Goal: Information Seeking & Learning: Learn about a topic

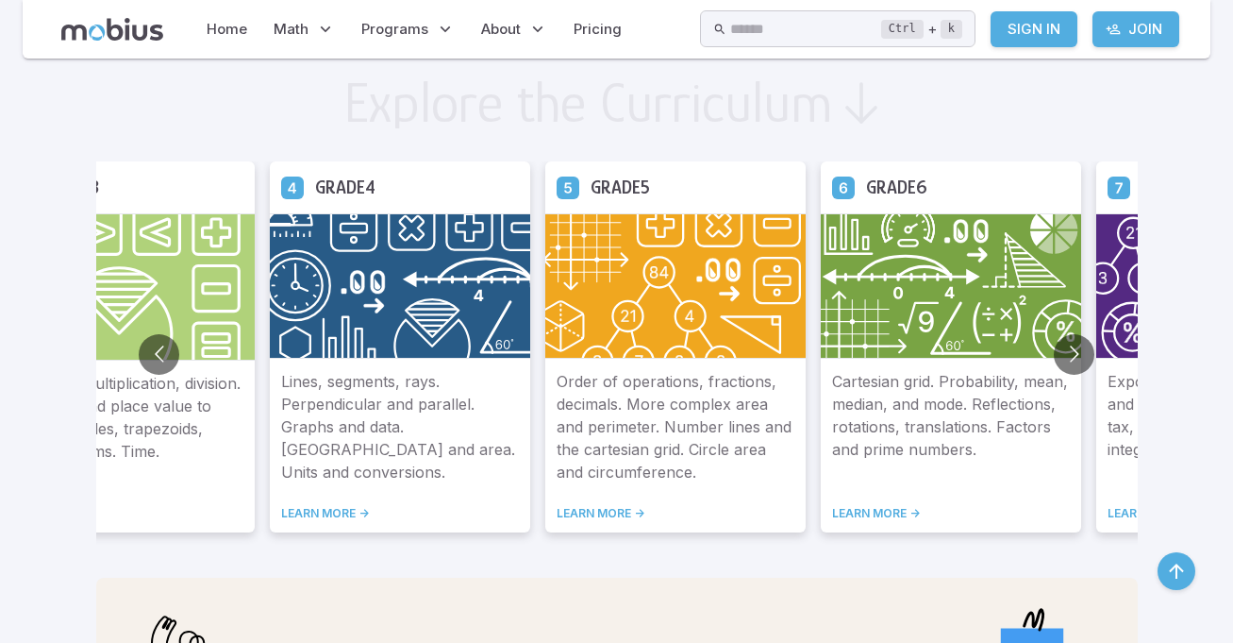
scroll to position [1029, 0]
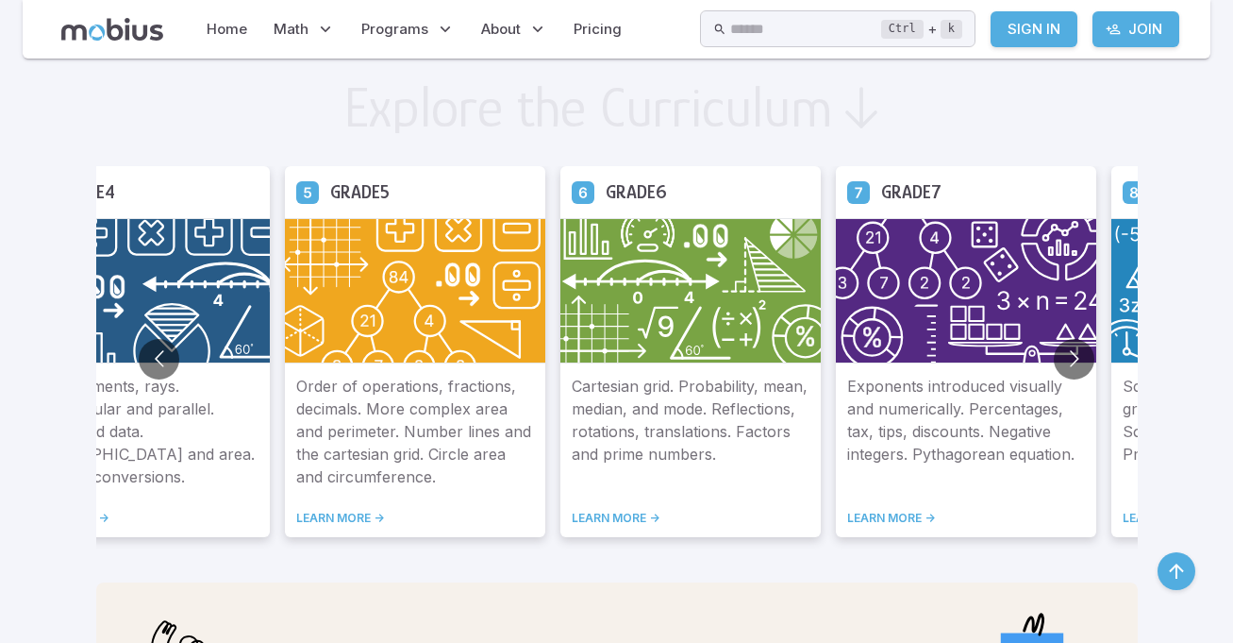
click at [883, 511] on link "LEARN MORE ->" at bounding box center [966, 518] width 238 height 15
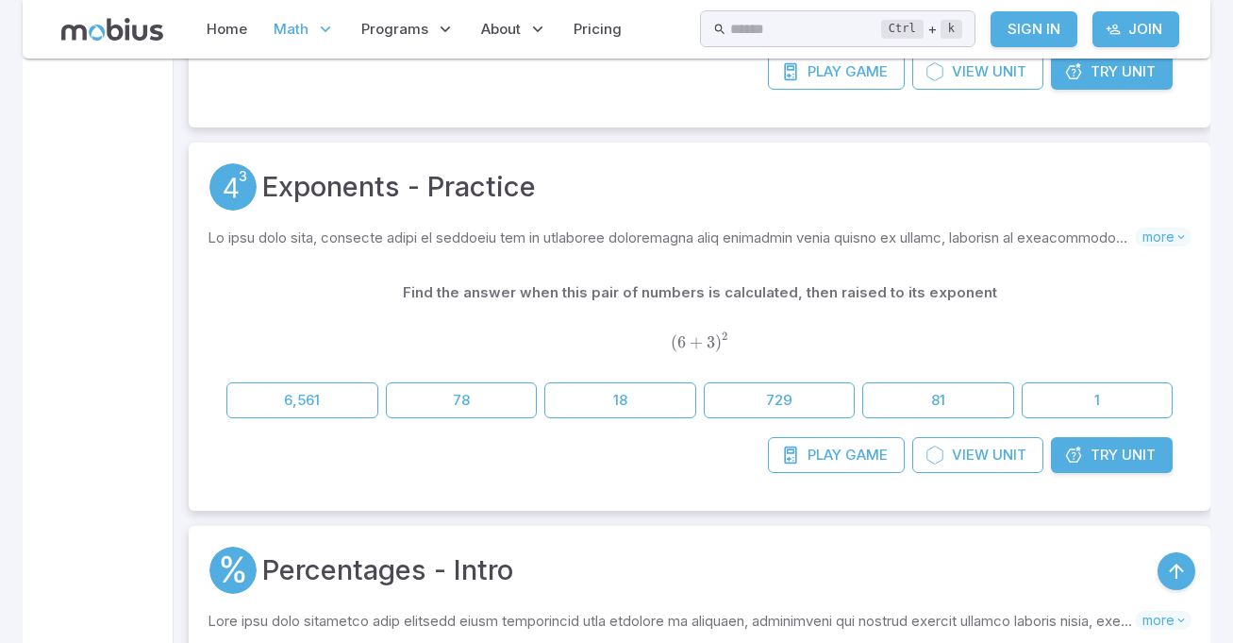
scroll to position [1994, 0]
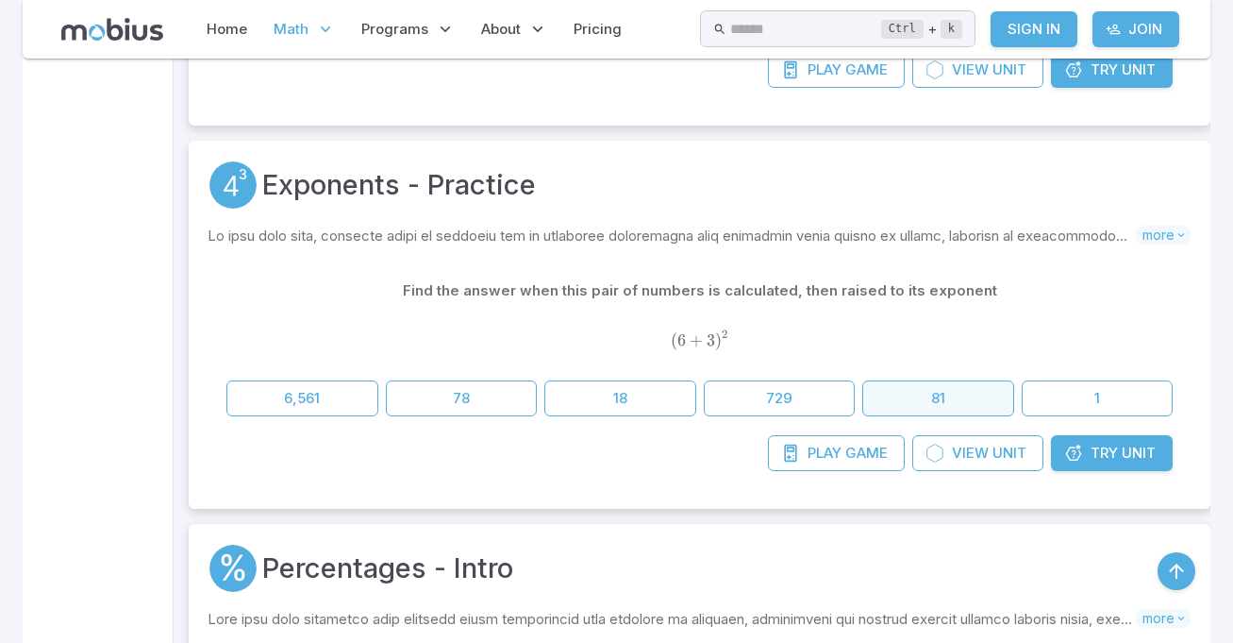
click at [975, 382] on button "81" at bounding box center [939, 398] width 152 height 36
click at [993, 403] on button "81" at bounding box center [939, 398] width 152 height 36
click at [979, 410] on button "81" at bounding box center [939, 398] width 152 height 36
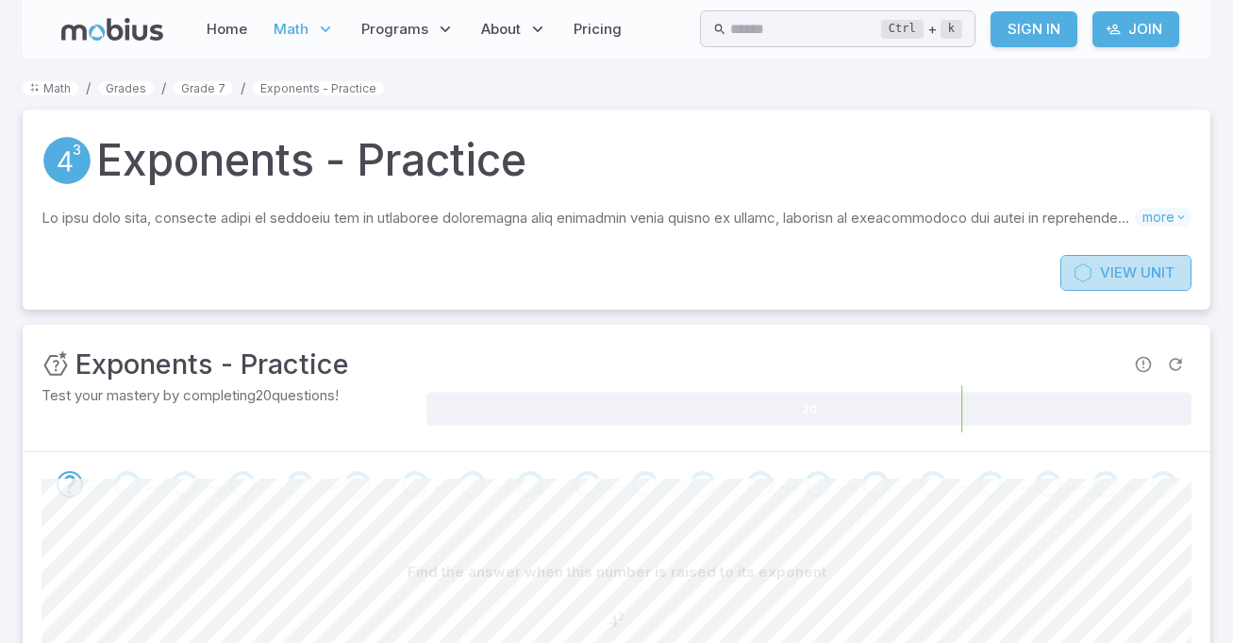
click at [1154, 283] on span "Unit" at bounding box center [1158, 272] width 34 height 21
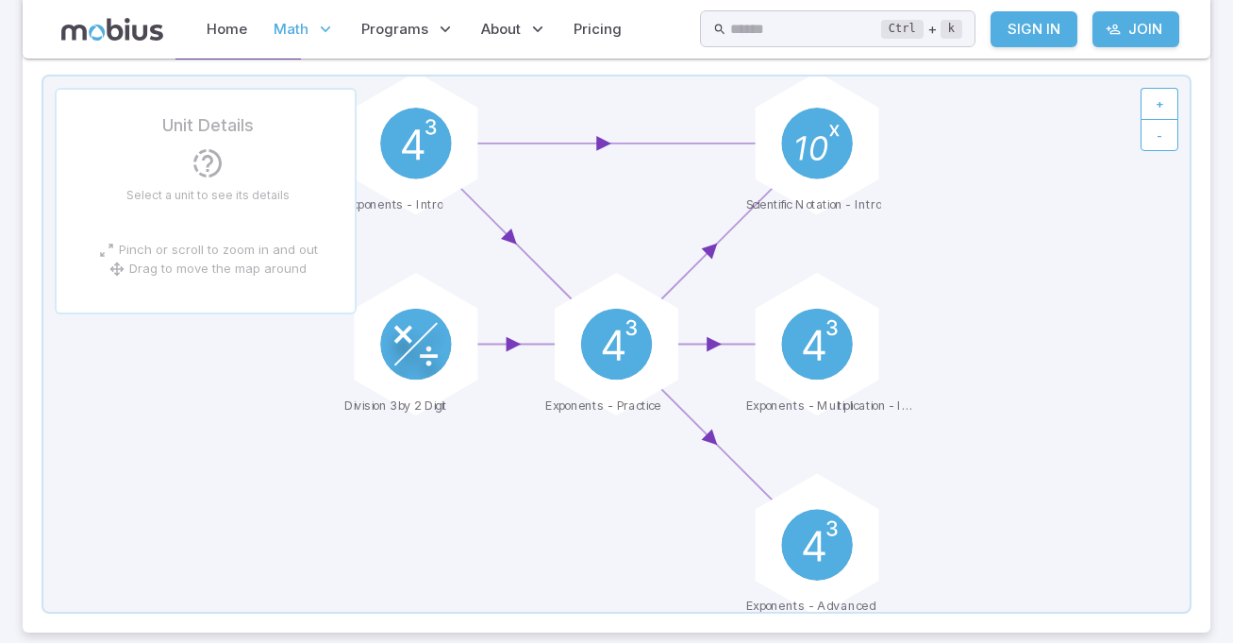
scroll to position [217, 0]
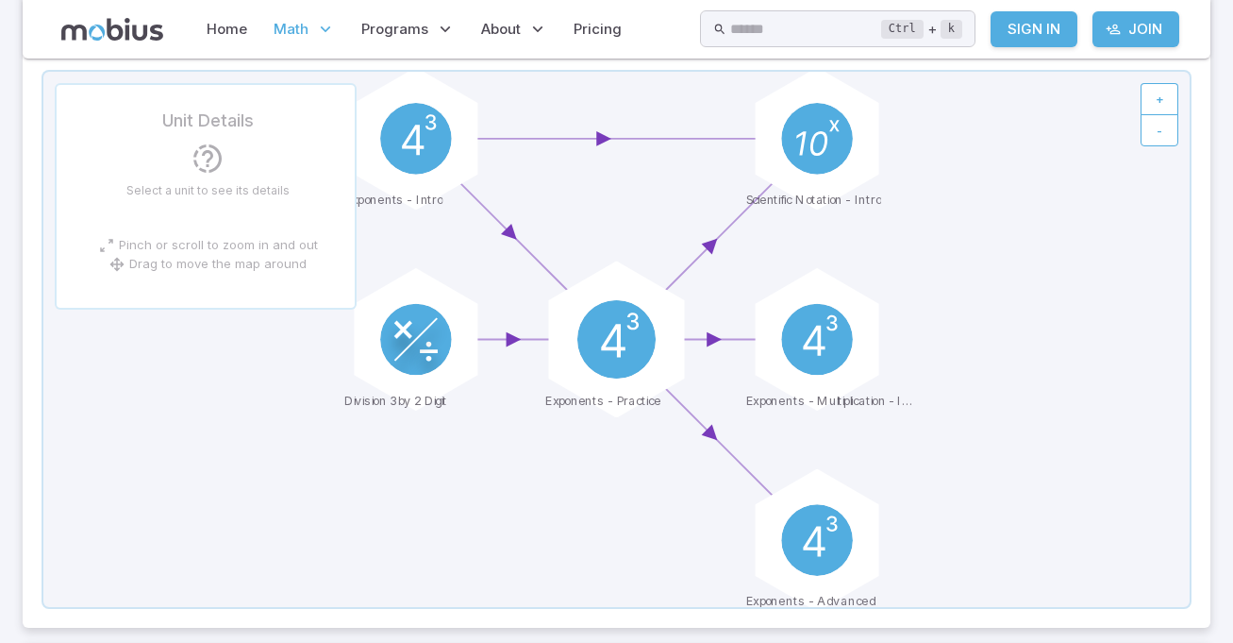
click at [616, 320] on circle at bounding box center [617, 339] width 78 height 78
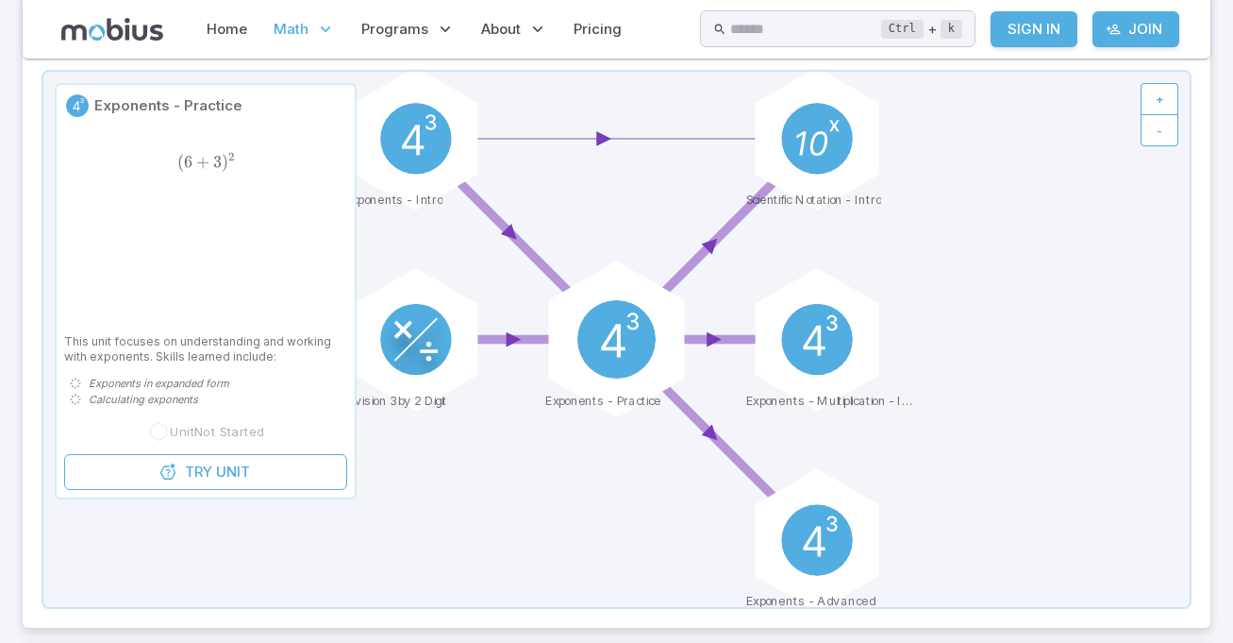
click at [618, 339] on icon at bounding box center [620, 334] width 38 height 44
click at [627, 347] on circle at bounding box center [617, 339] width 78 height 78
click at [631, 347] on circle at bounding box center [617, 339] width 78 height 78
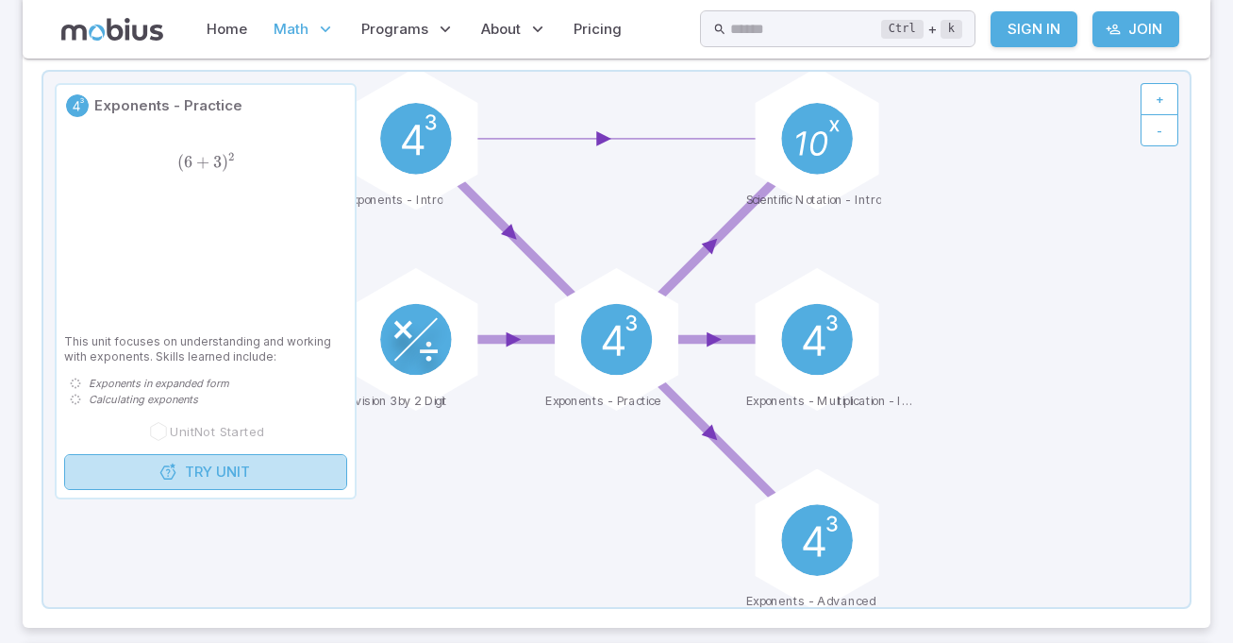
click at [312, 457] on link "Try Unit" at bounding box center [205, 472] width 283 height 36
click at [314, 461] on link "Try Unit" at bounding box center [205, 472] width 283 height 36
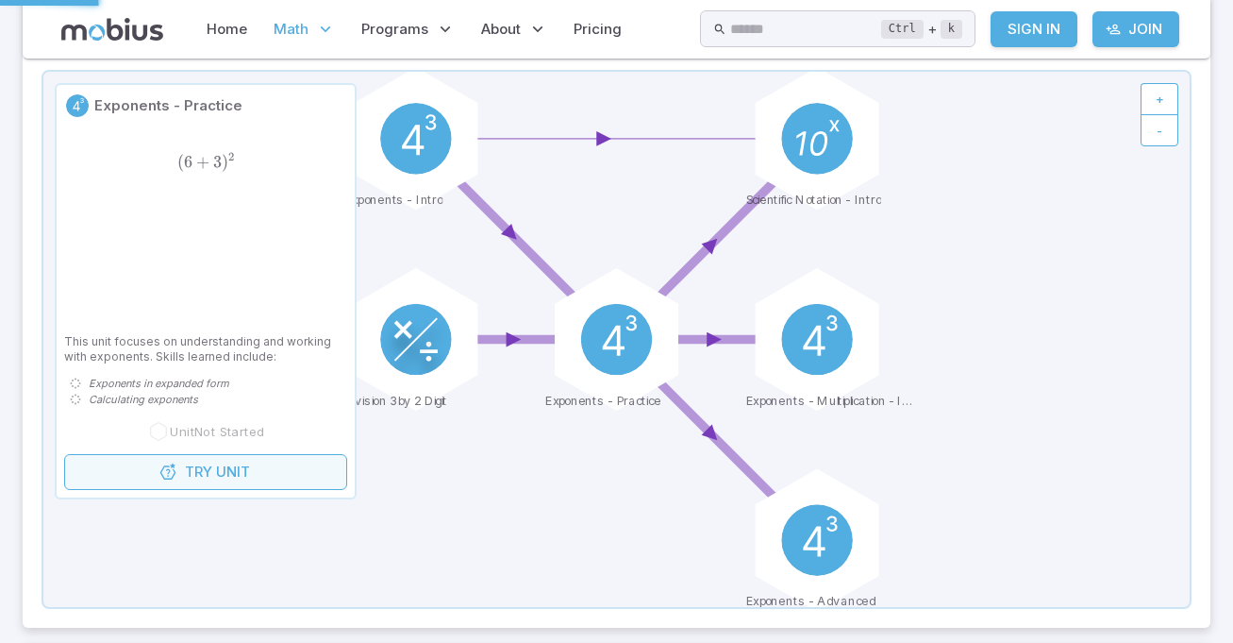
click at [308, 468] on link "Try Unit" at bounding box center [205, 472] width 283 height 36
click at [303, 460] on link "Try Unit" at bounding box center [205, 472] width 283 height 36
click at [303, 457] on link "Try Unit" at bounding box center [205, 472] width 283 height 36
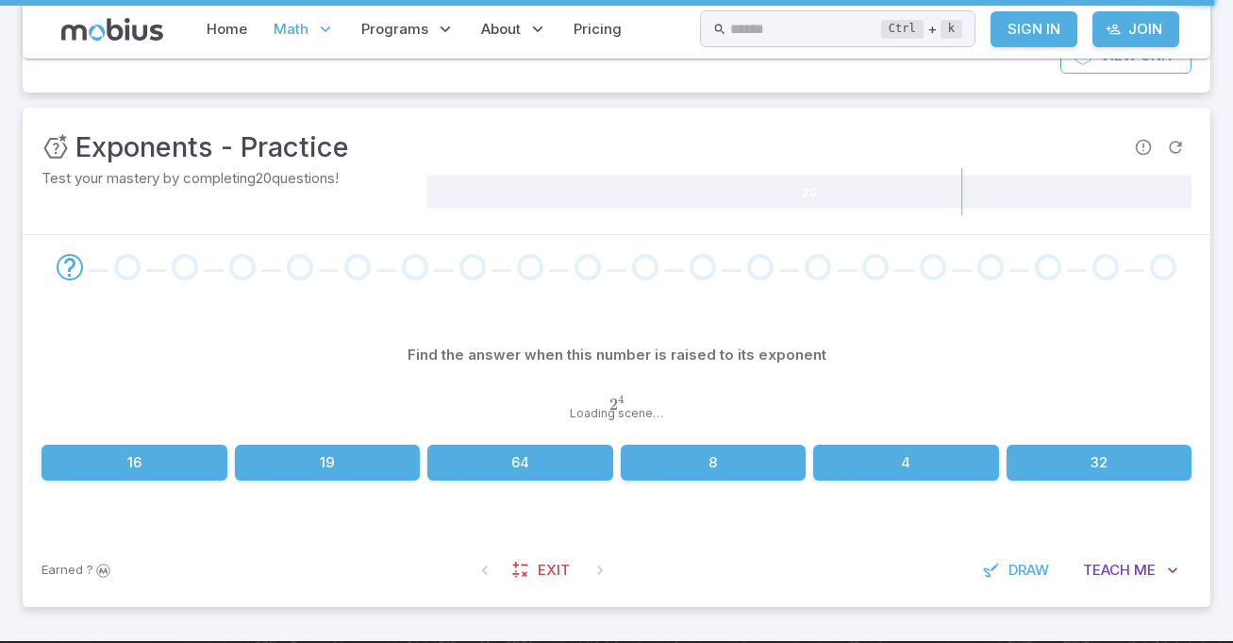
click at [388, 215] on div "Test your mastery by completing 20 questions!" at bounding box center [232, 191] width 381 height 47
click at [301, 280] on div "Go to the next question" at bounding box center [300, 267] width 26 height 26
click at [295, 280] on div "Go to the next question" at bounding box center [300, 267] width 26 height 26
click at [286, 280] on span at bounding box center [300, 267] width 42 height 26
click at [293, 280] on div "Go to the next question" at bounding box center [300, 267] width 26 height 26
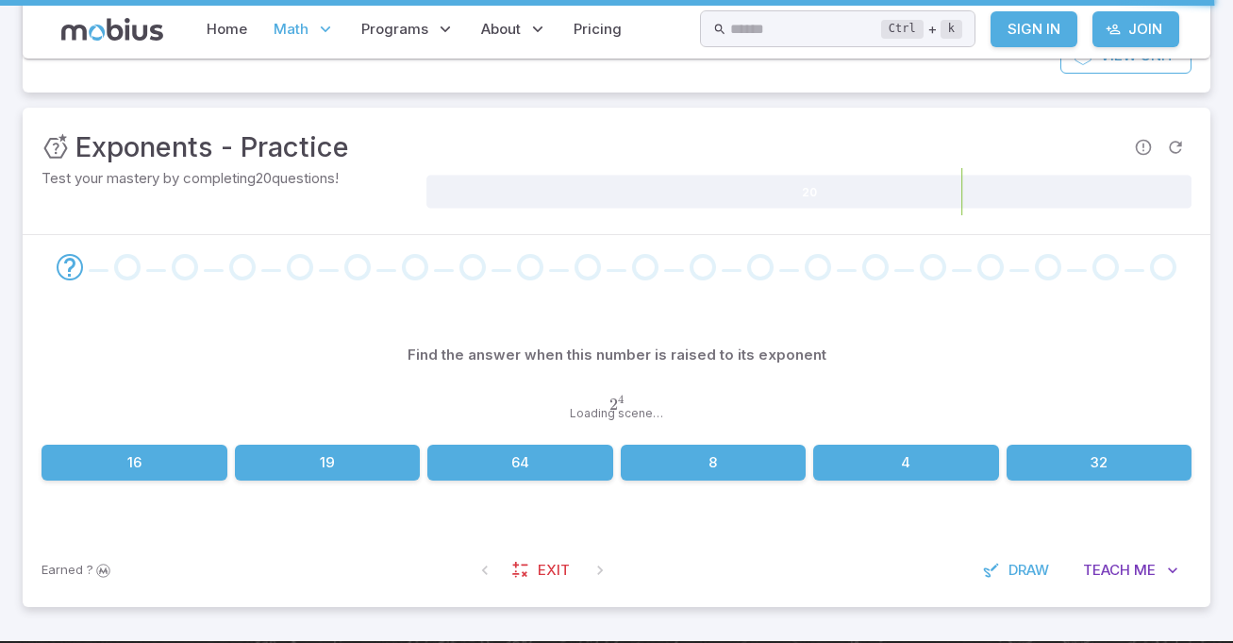
click at [303, 299] on div at bounding box center [617, 267] width 1188 height 64
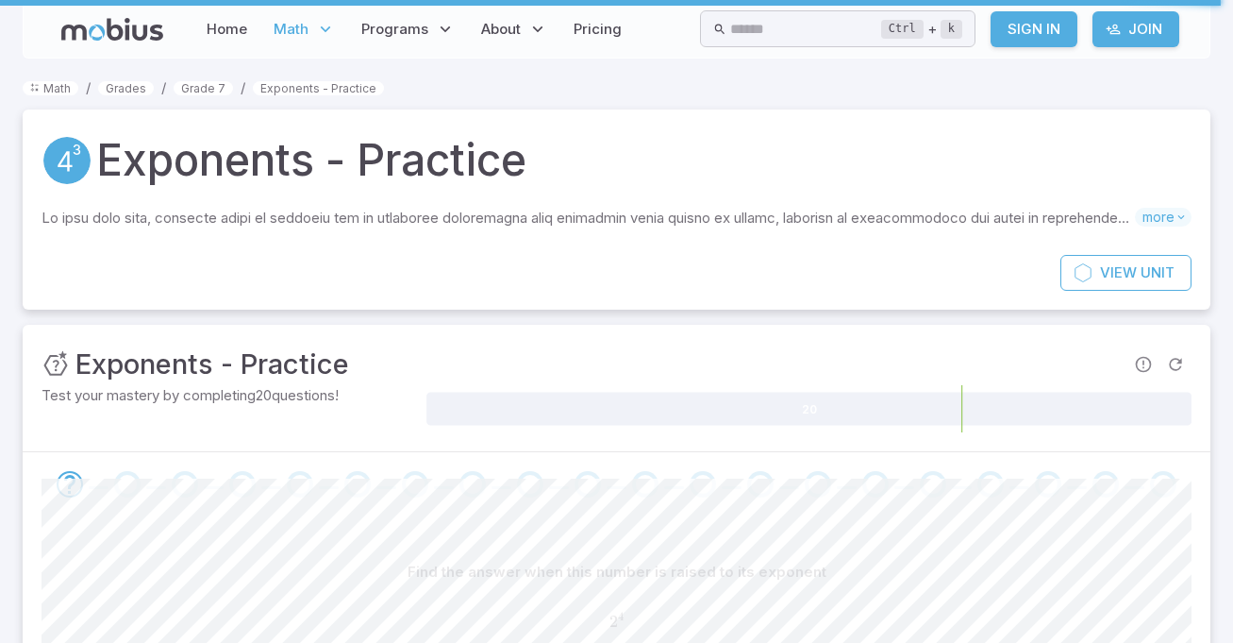
click at [303, 455] on div at bounding box center [617, 484] width 1188 height 64
click at [319, 472] on span at bounding box center [300, 484] width 42 height 26
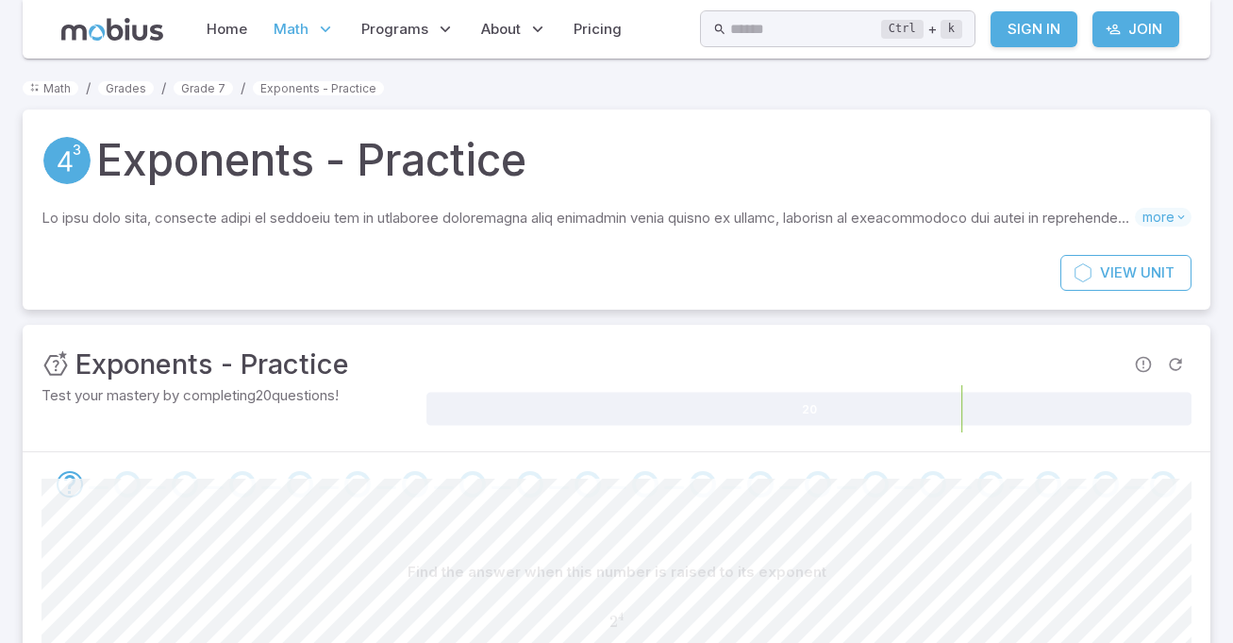
scroll to position [251, 0]
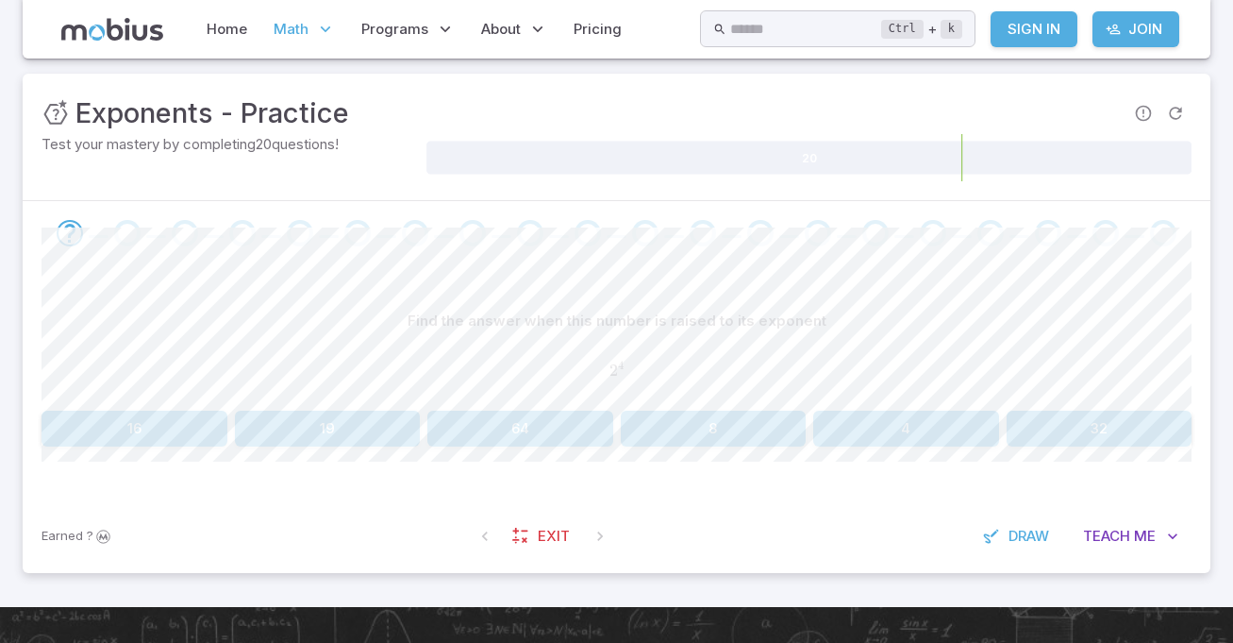
click at [127, 439] on button "16" at bounding box center [135, 429] width 186 height 36
click at [1025, 548] on button "Draw" at bounding box center [1018, 536] width 90 height 36
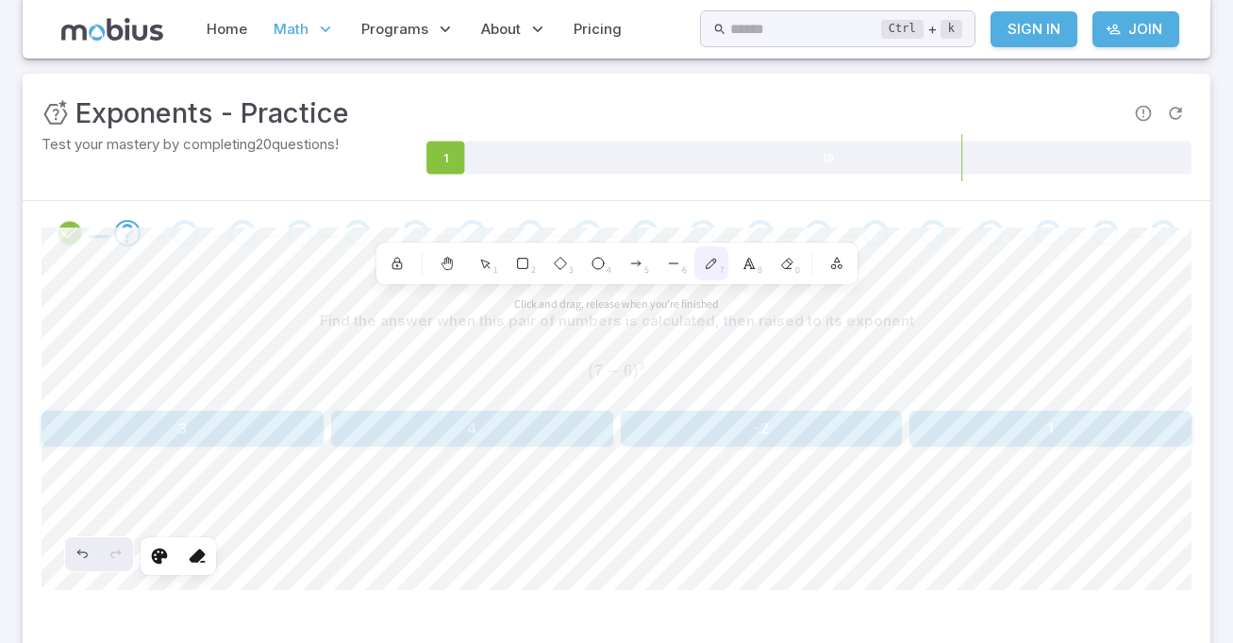
click at [716, 260] on icon at bounding box center [711, 263] width 15 height 15
click at [89, 566] on div "Undo" at bounding box center [82, 554] width 34 height 34
click at [81, 554] on icon "Undo" at bounding box center [81, 553] width 9 height 8
click at [108, 542] on div "Redo" at bounding box center [116, 554] width 34 height 34
click at [74, 538] on div "Undo" at bounding box center [82, 554] width 34 height 34
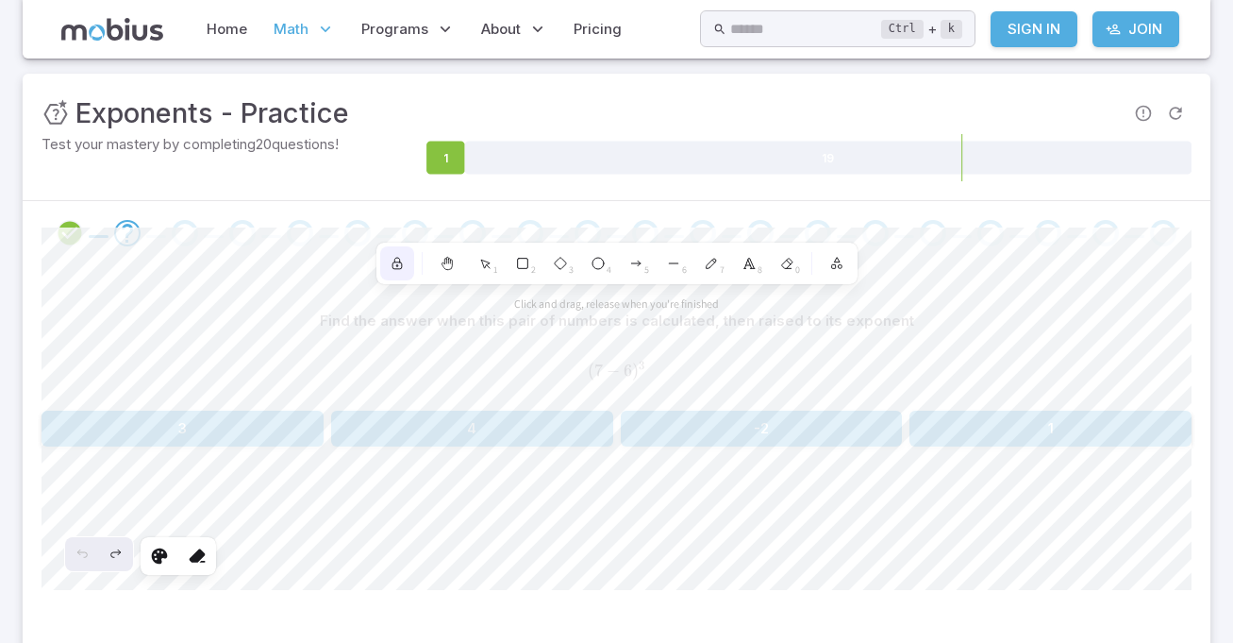
click at [394, 264] on icon at bounding box center [397, 265] width 9 height 7
click at [1084, 430] on textarea at bounding box center [1087, 442] width 8 height 25
click at [1085, 438] on textarea at bounding box center [1087, 442] width 8 height 25
click at [1087, 447] on textarea at bounding box center [1087, 442] width 8 height 25
click at [1084, 442] on textarea at bounding box center [1087, 442] width 8 height 25
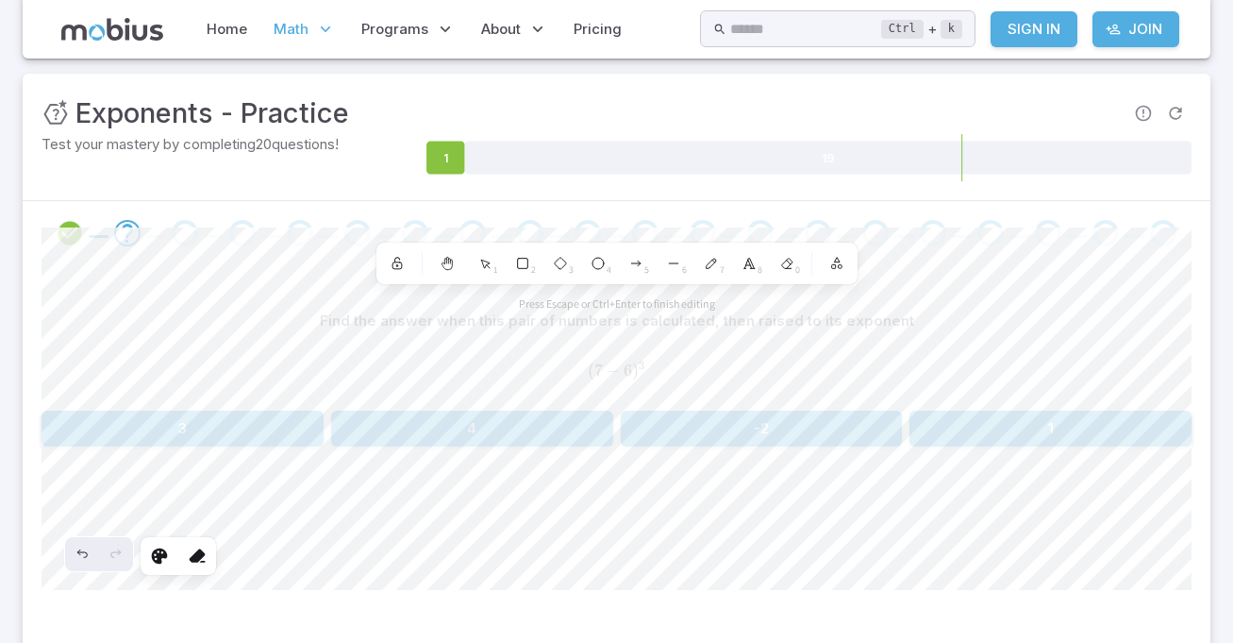
click at [1087, 438] on textarea at bounding box center [1087, 442] width 8 height 25
click at [1086, 438] on textarea at bounding box center [1087, 442] width 8 height 25
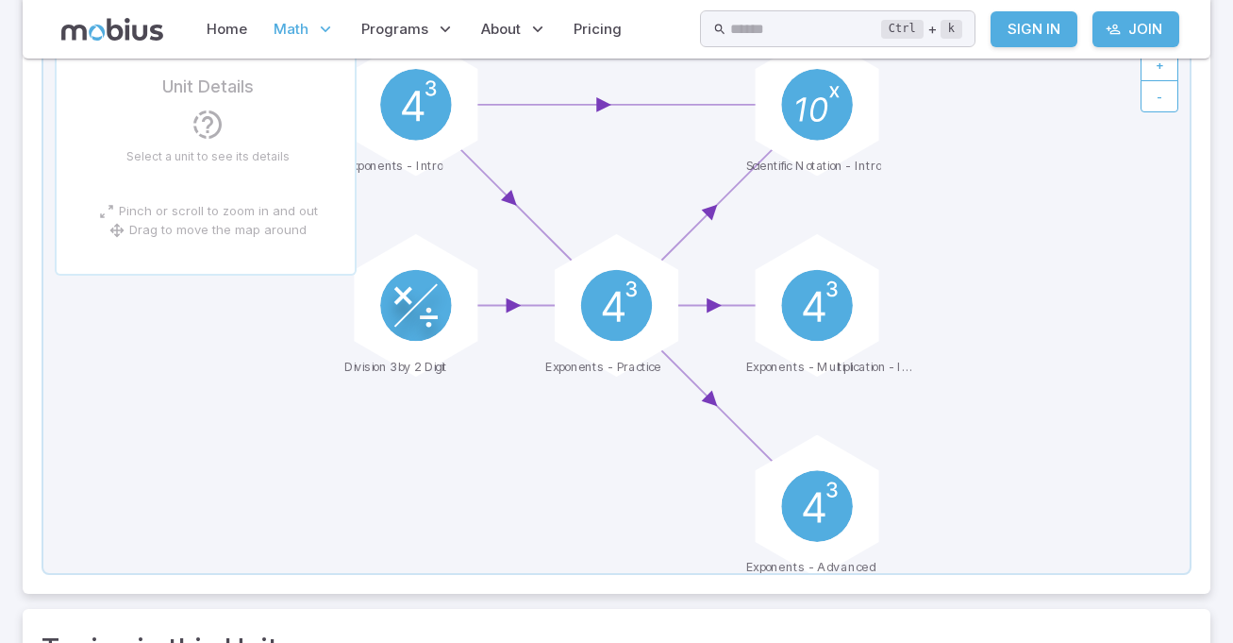
scroll to position [217, 0]
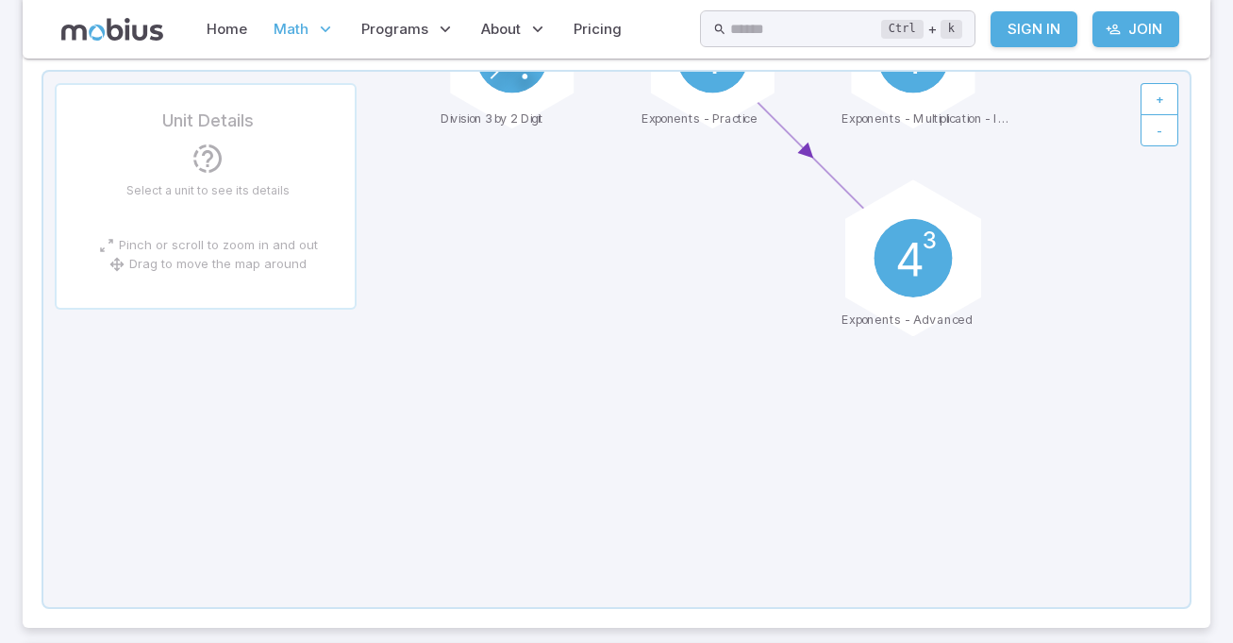
click at [922, 242] on circle at bounding box center [913, 258] width 78 height 78
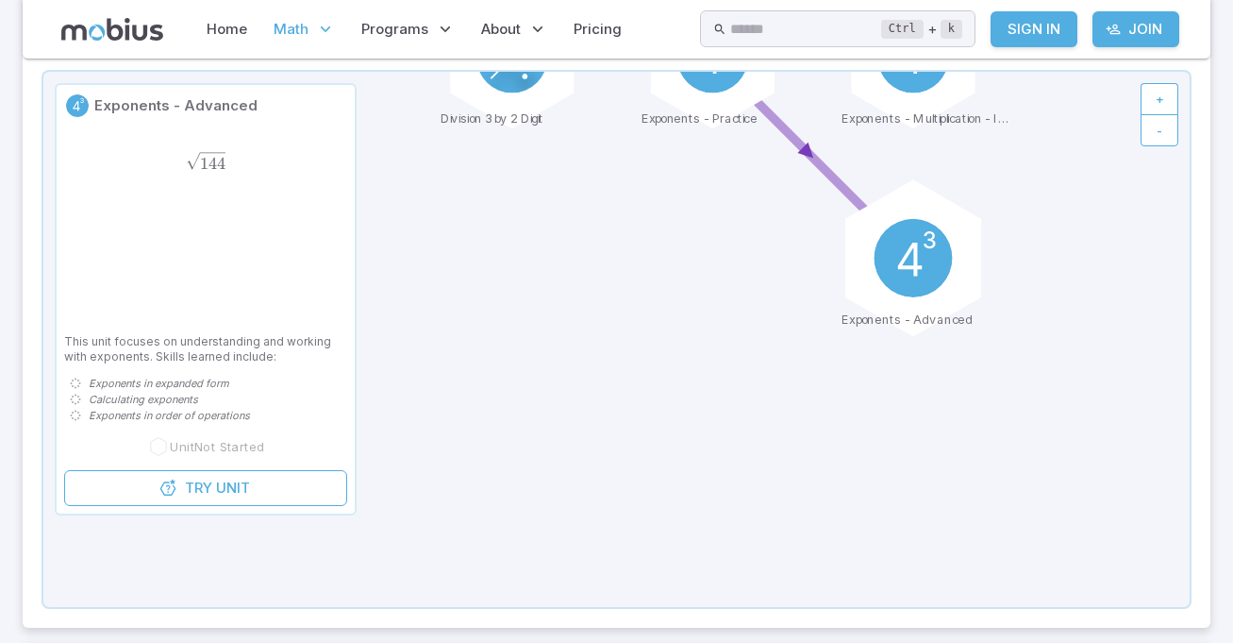
click at [924, 245] on icon at bounding box center [917, 253] width 38 height 44
click at [925, 246] on circle at bounding box center [913, 258] width 78 height 78
click at [922, 243] on circle at bounding box center [913, 258] width 78 height 78
click at [915, 257] on icon at bounding box center [917, 253] width 38 height 44
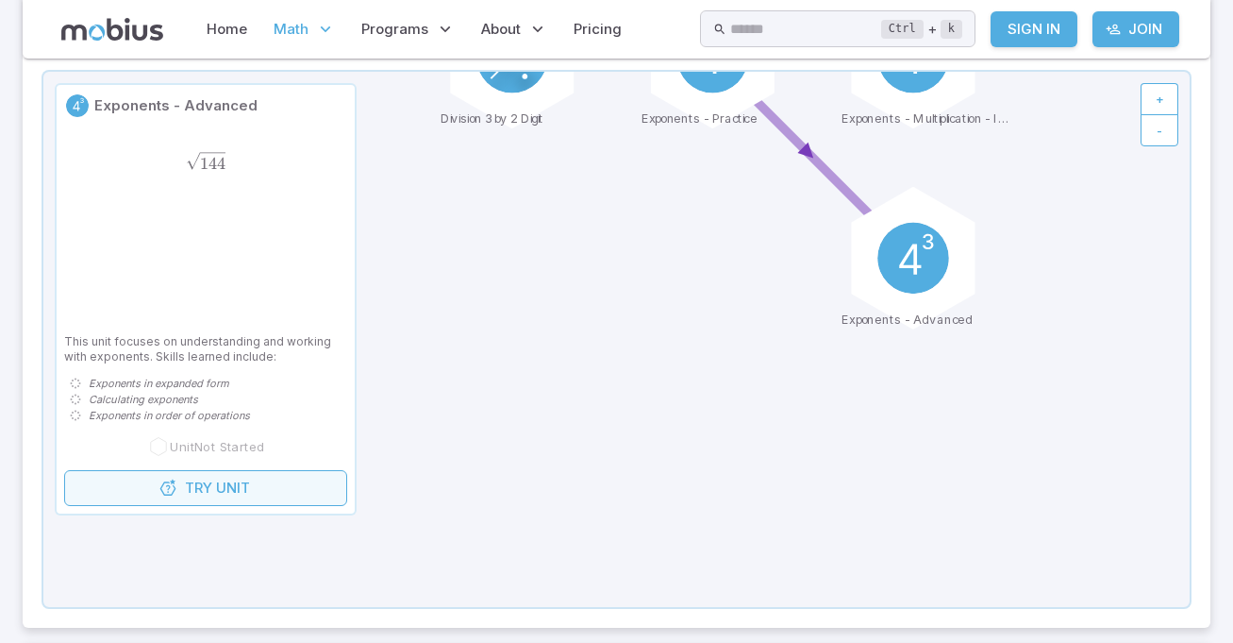
click at [309, 495] on link "Try Unit" at bounding box center [205, 488] width 283 height 36
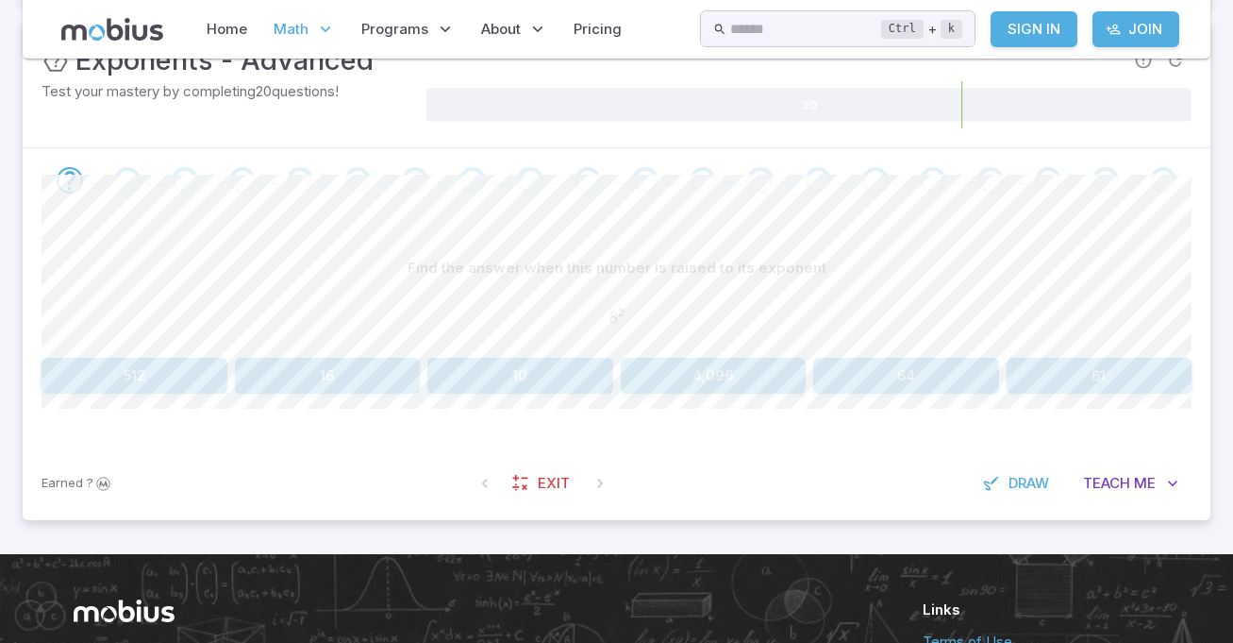
scroll to position [306, 0]
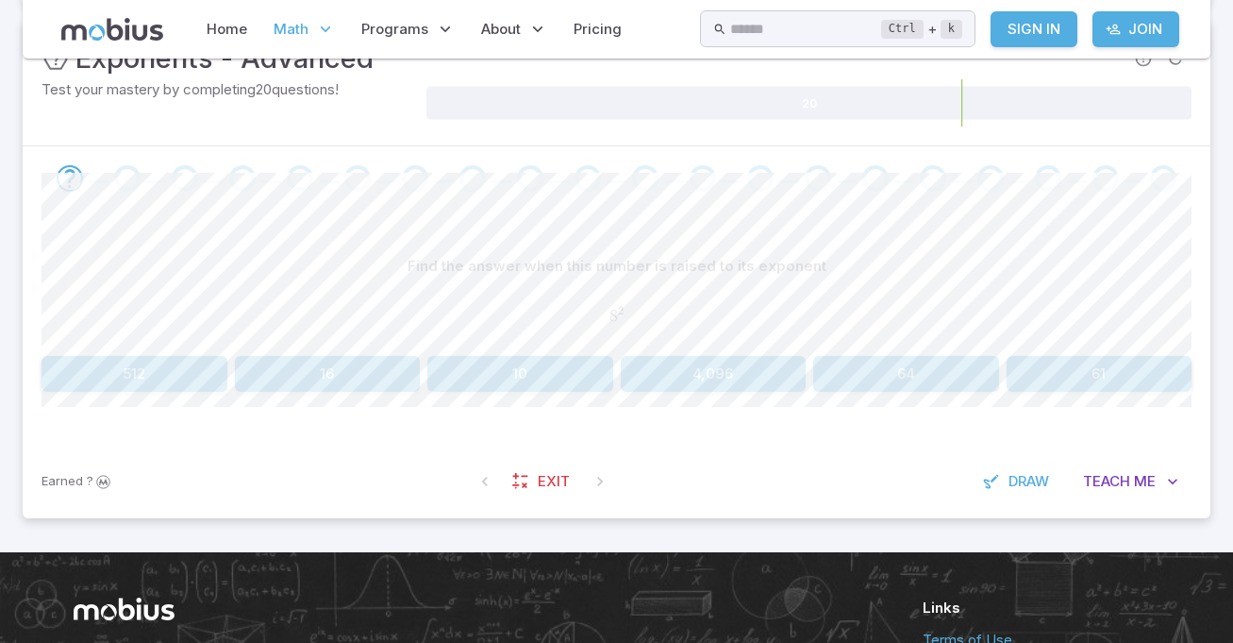
click at [947, 382] on button "64" at bounding box center [906, 374] width 186 height 36
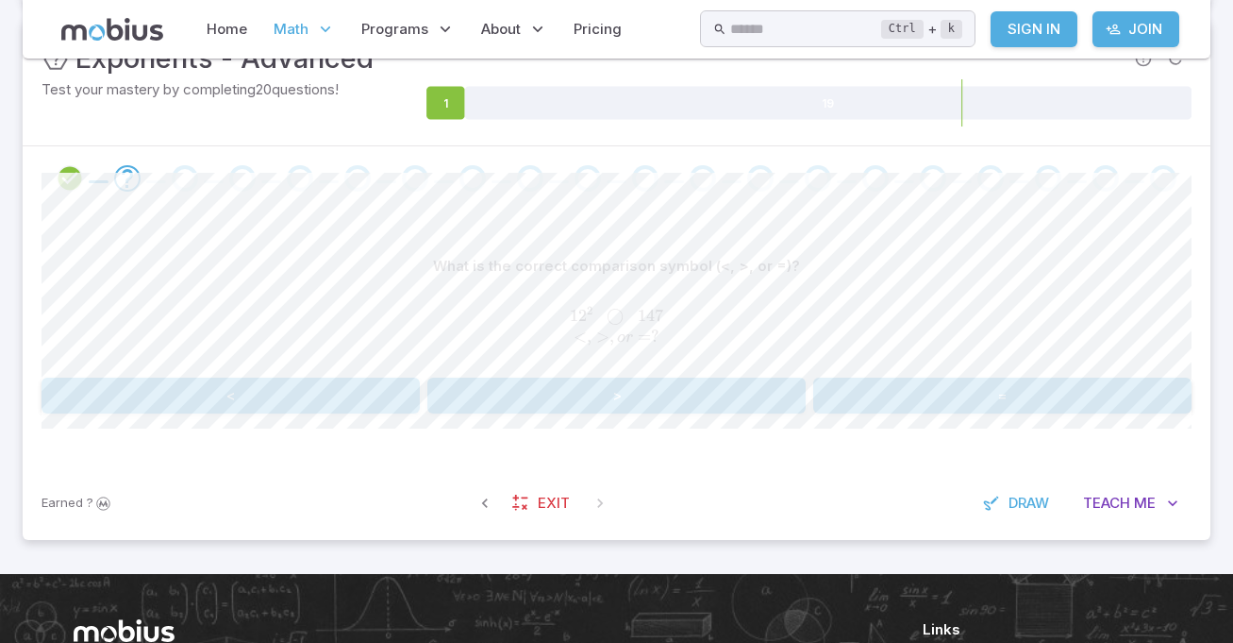
click at [288, 402] on button "<" at bounding box center [231, 395] width 378 height 36
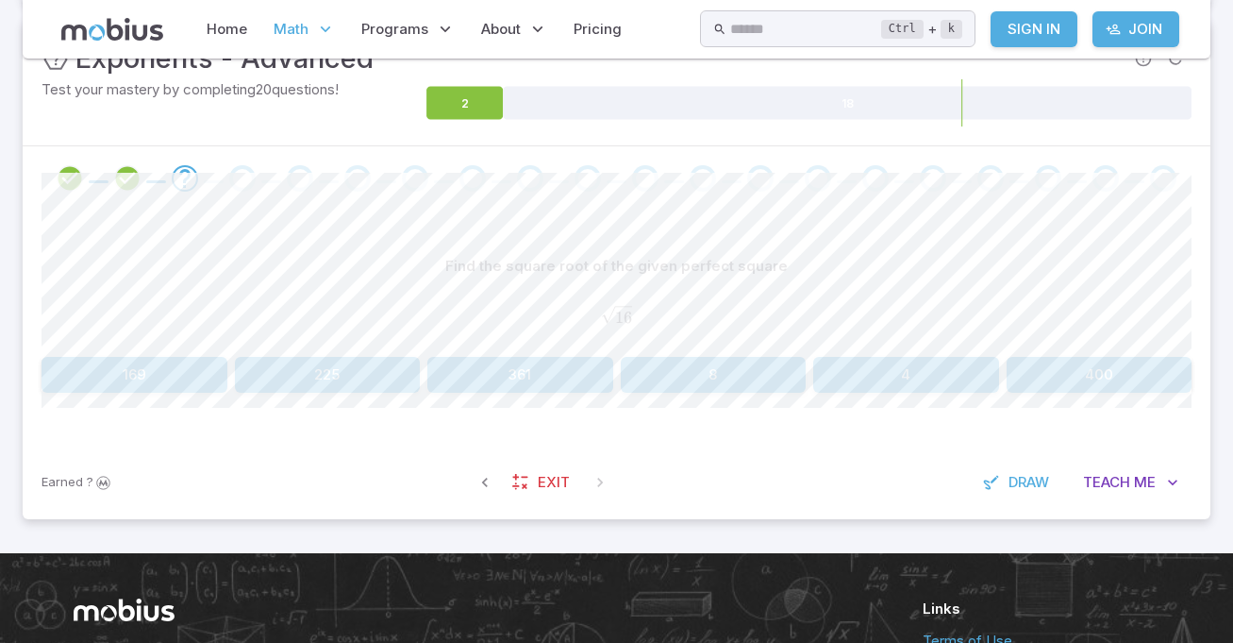
click at [964, 381] on button "4" at bounding box center [906, 375] width 186 height 36
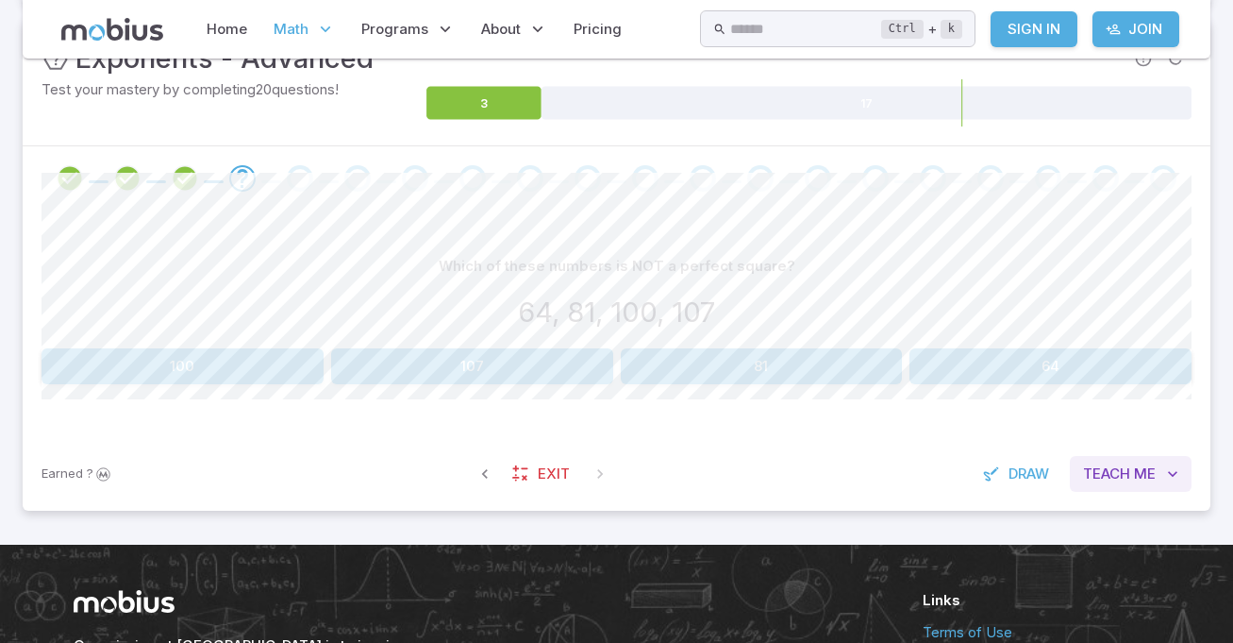
click at [1152, 477] on span "Me" at bounding box center [1145, 473] width 22 height 21
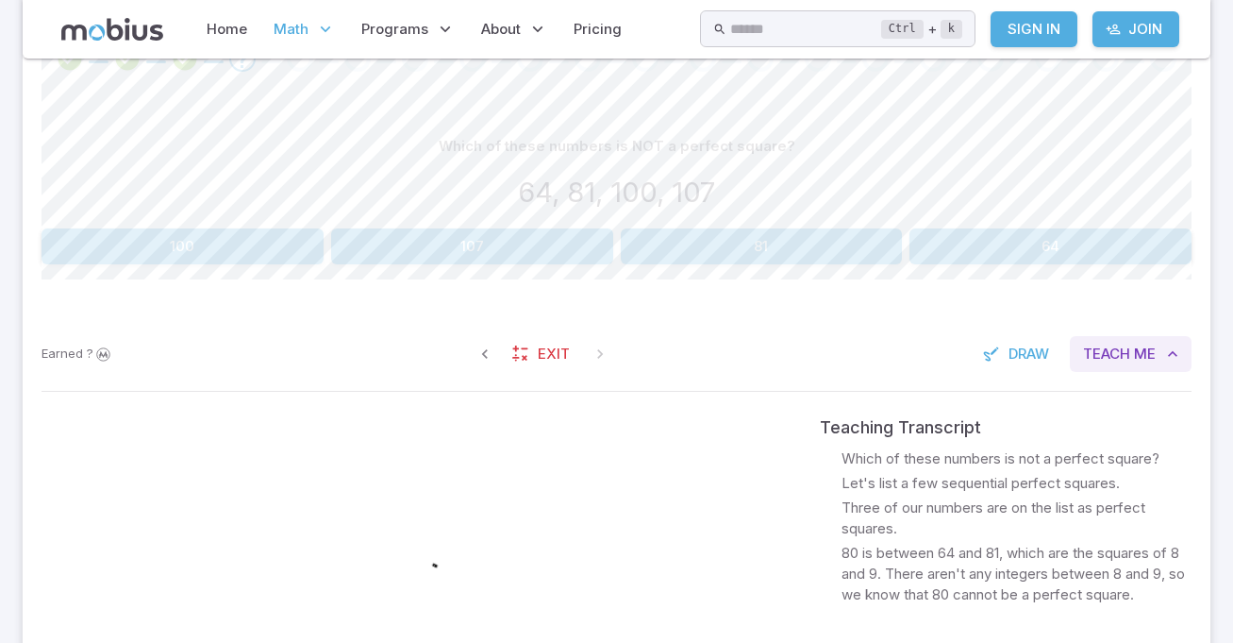
scroll to position [420, 0]
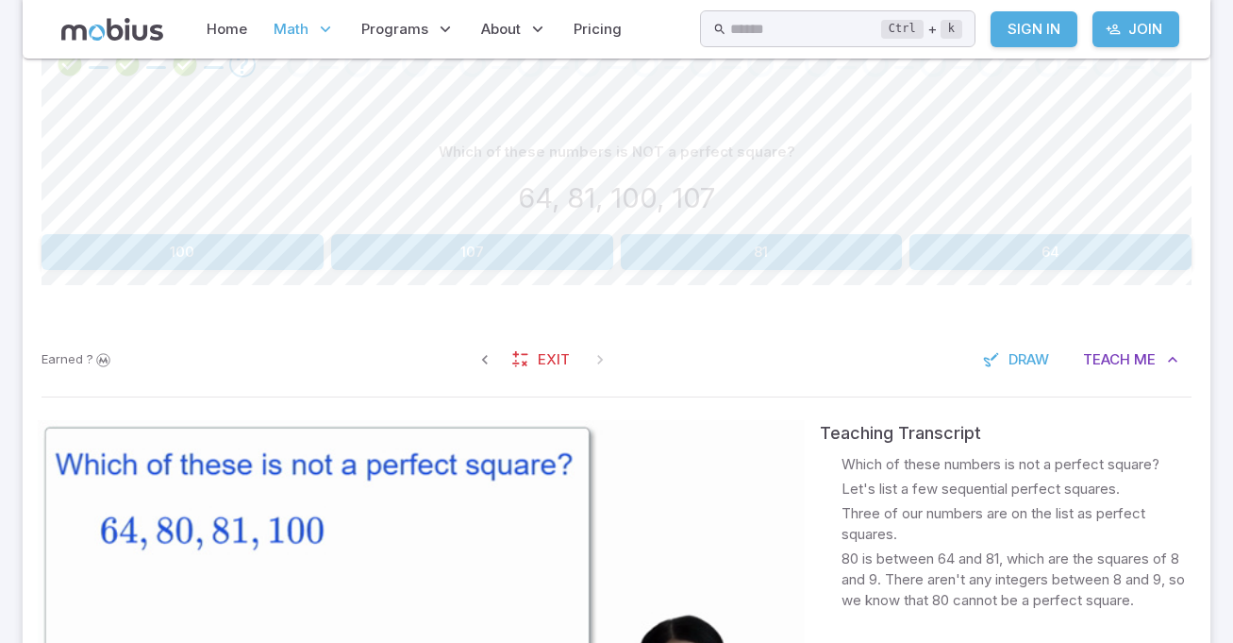
click at [561, 243] on button "107" at bounding box center [472, 252] width 282 height 36
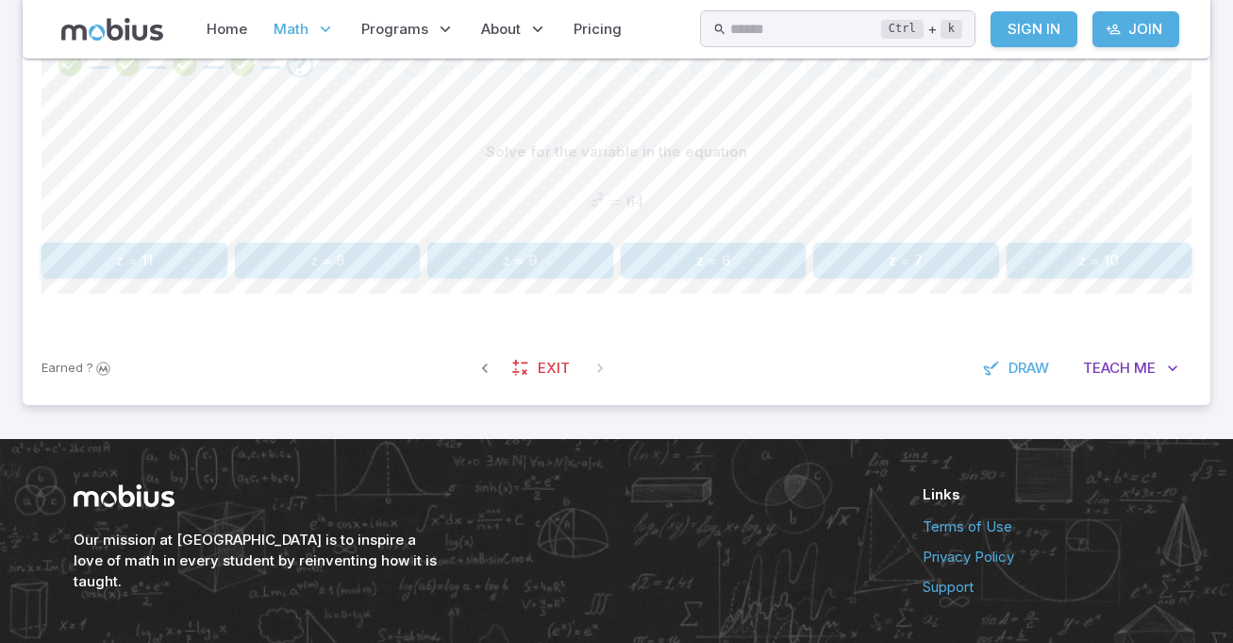
click at [389, 277] on button "z = 8" at bounding box center [328, 261] width 186 height 36
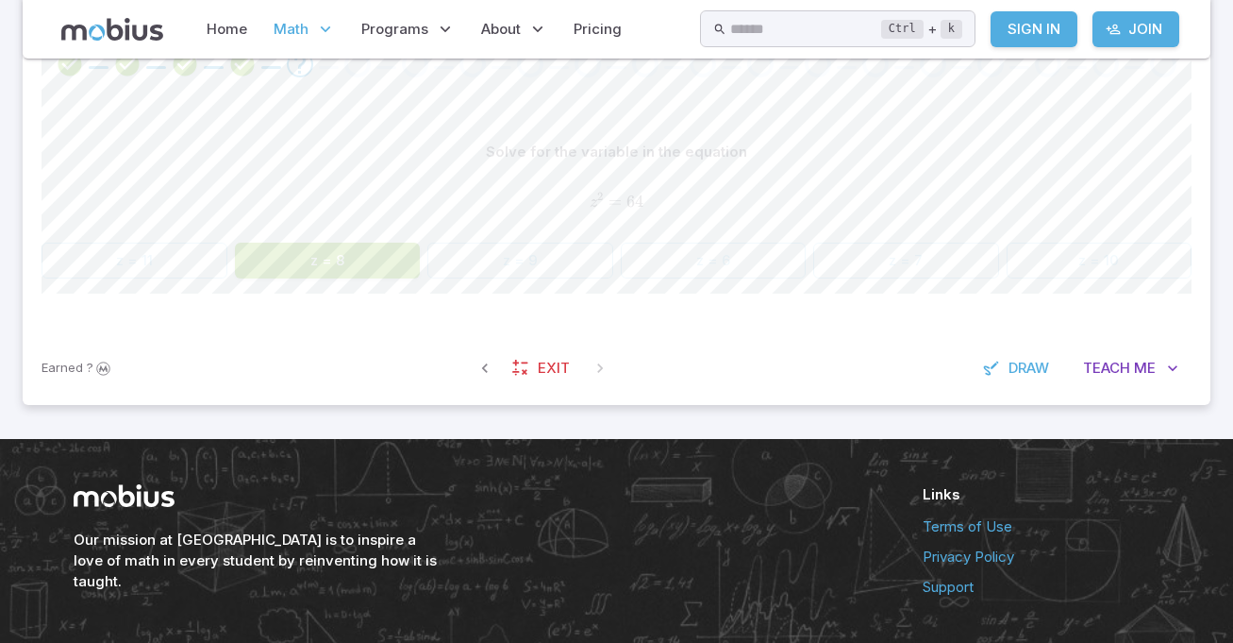
click at [394, 262] on button "z = 8" at bounding box center [328, 261] width 186 height 36
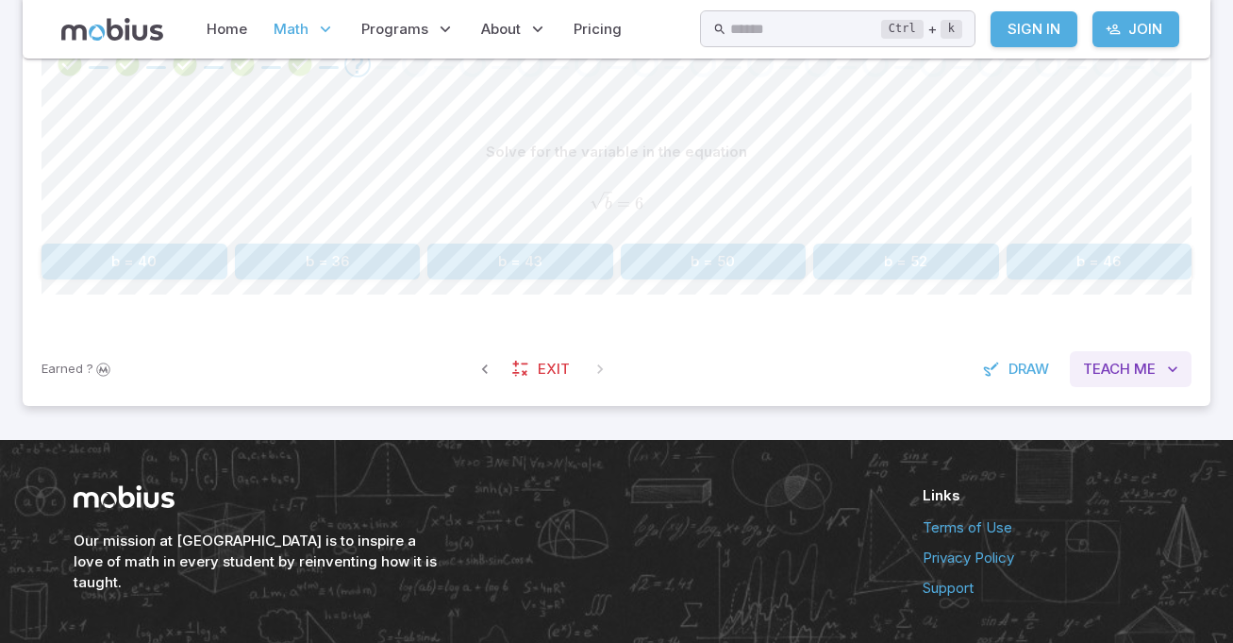
click at [1162, 380] on button "Teach Me" at bounding box center [1131, 369] width 122 height 36
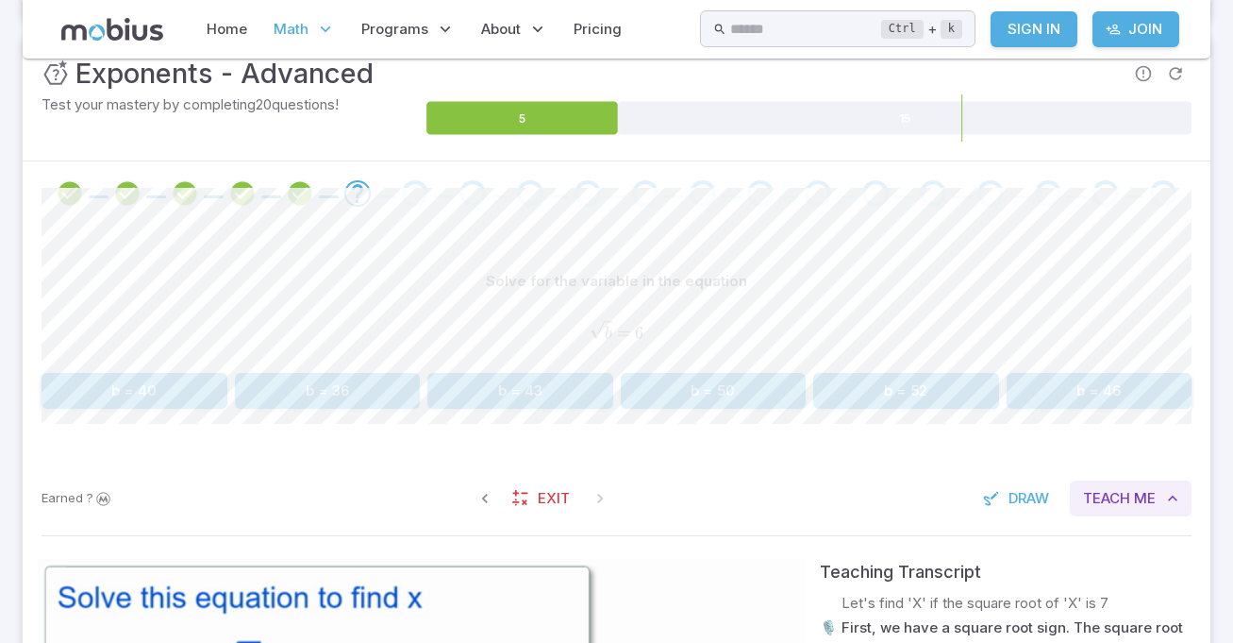
scroll to position [330, 0]
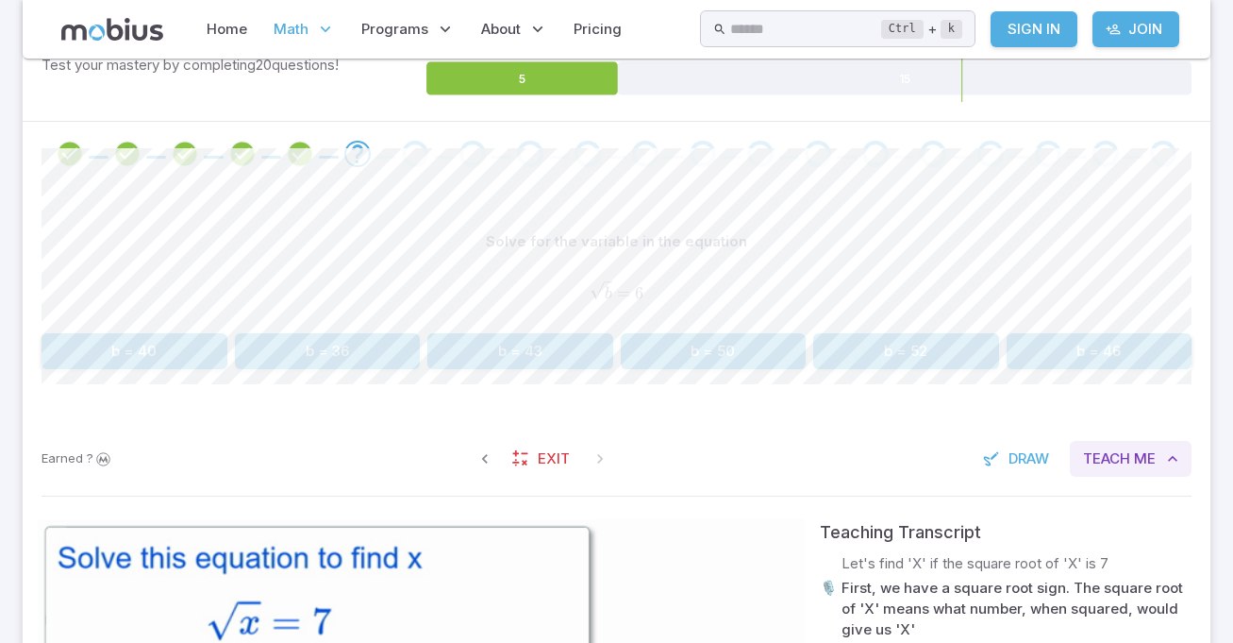
click at [1159, 476] on button "Teach Me" at bounding box center [1131, 459] width 122 height 36
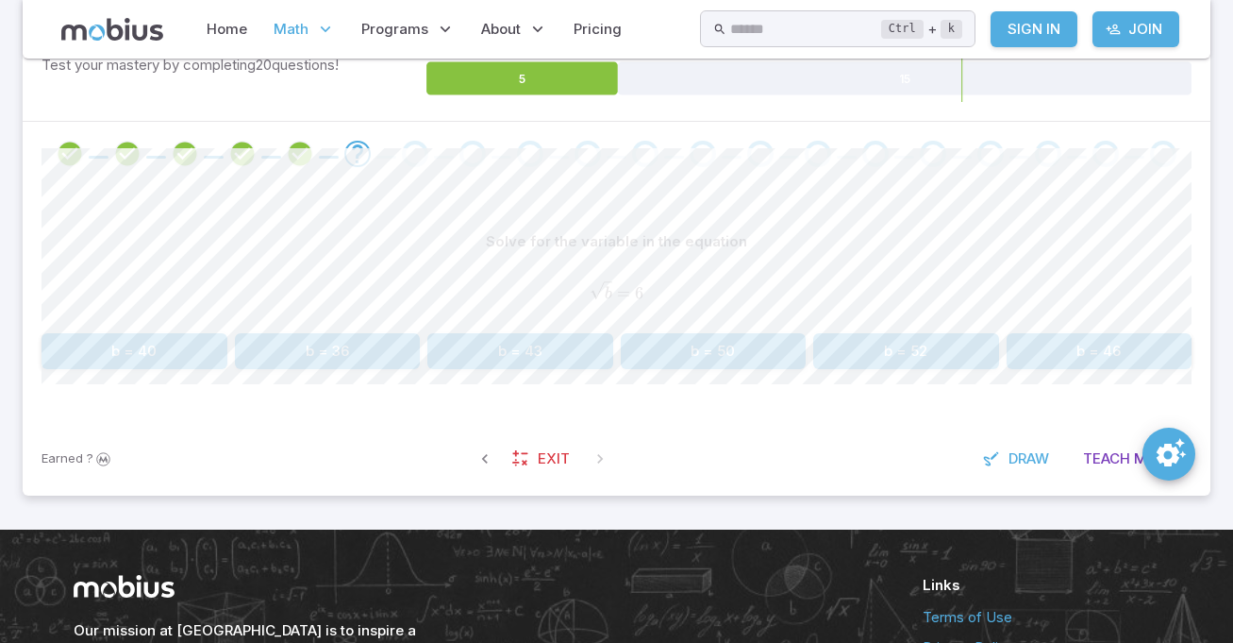
click at [1139, 492] on div "Earned ? Exit Draw Teach Me" at bounding box center [617, 459] width 1188 height 74
click at [1077, 447] on button "Teach Me" at bounding box center [1131, 459] width 122 height 36
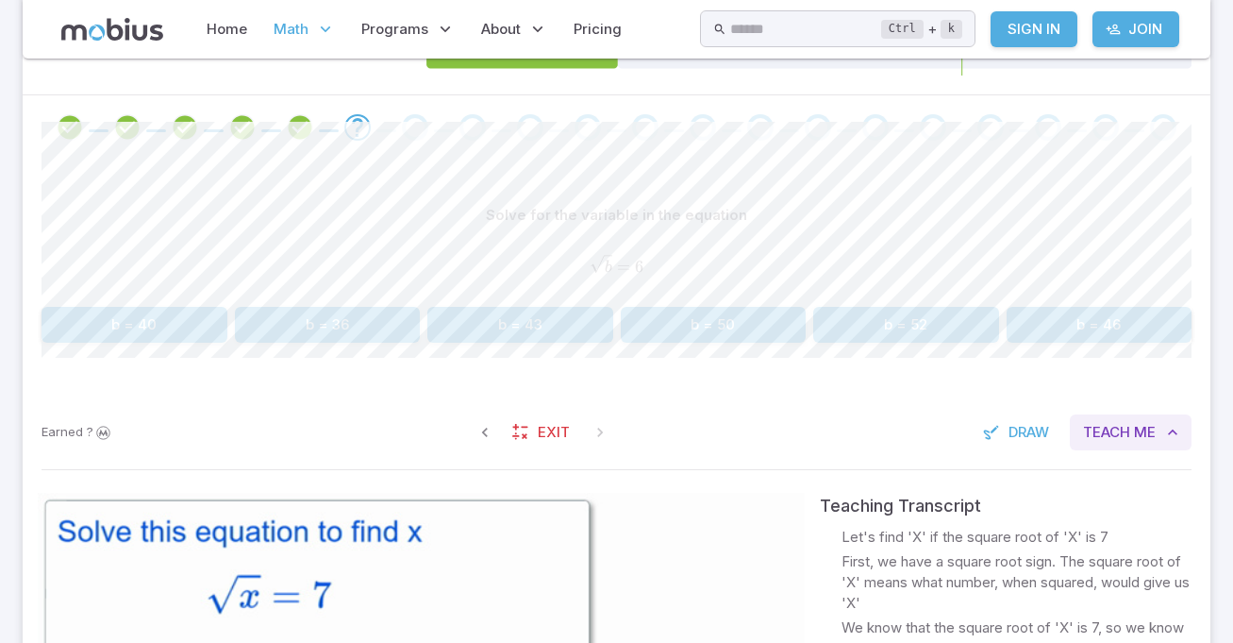
scroll to position [362, 0]
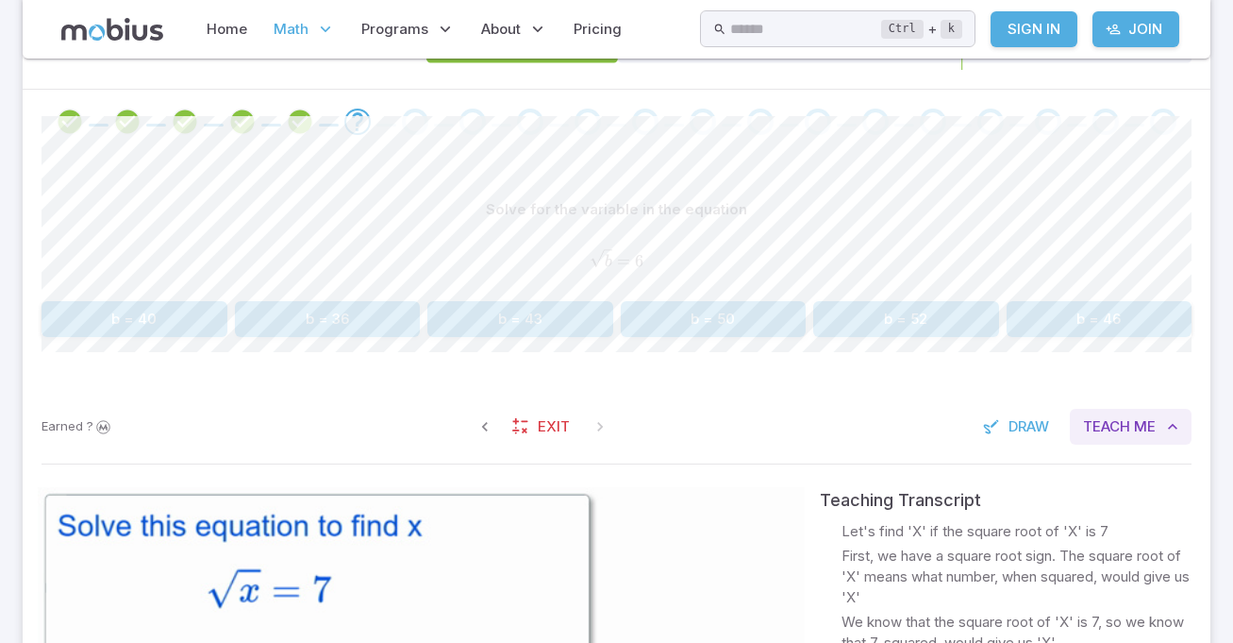
click at [1152, 420] on span "Me" at bounding box center [1145, 426] width 22 height 21
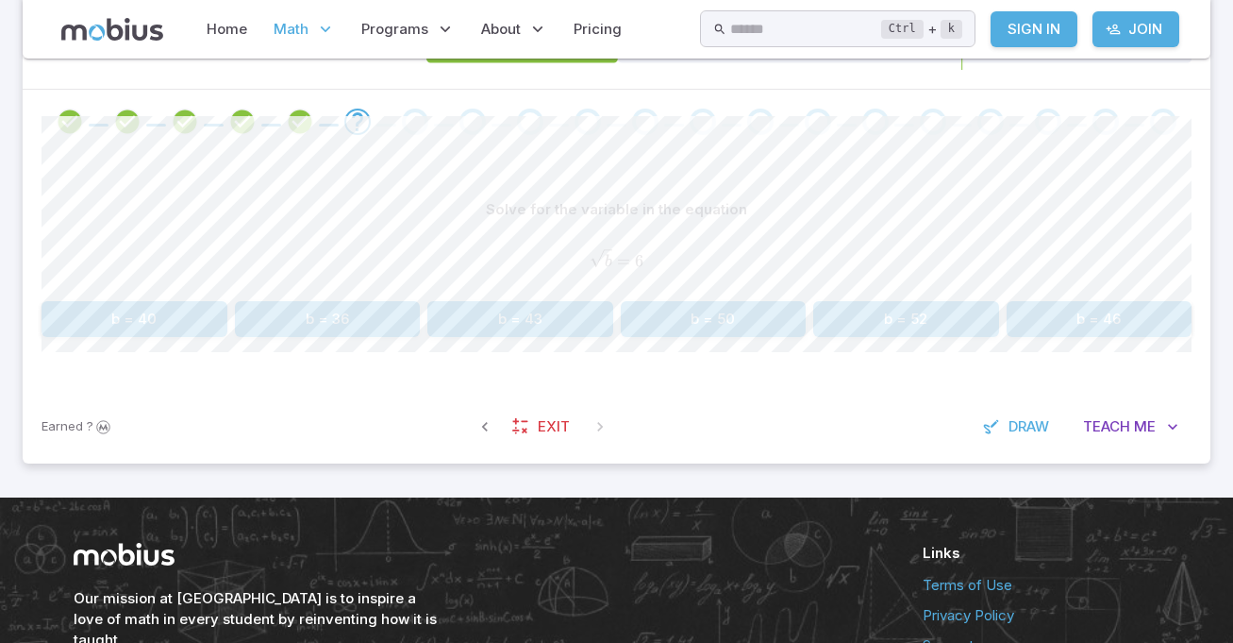
click at [357, 335] on button "b = 36" at bounding box center [328, 319] width 186 height 36
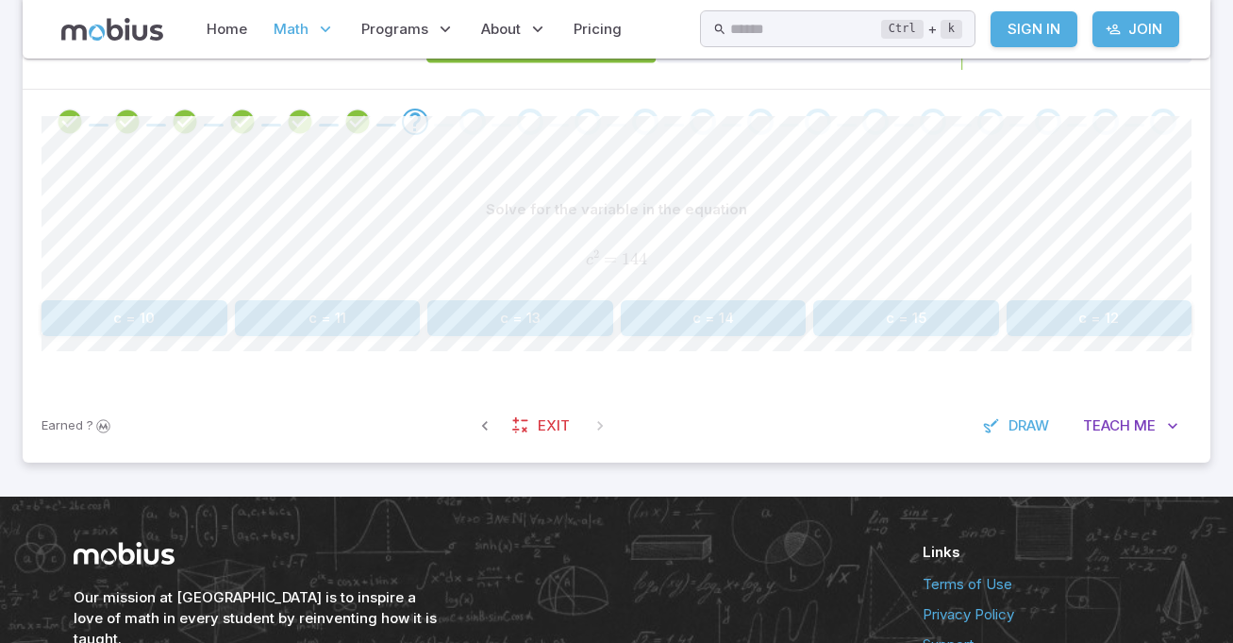
click at [1144, 328] on button "c = 12" at bounding box center [1100, 318] width 186 height 36
click at [526, 335] on button "11" at bounding box center [520, 318] width 186 height 36
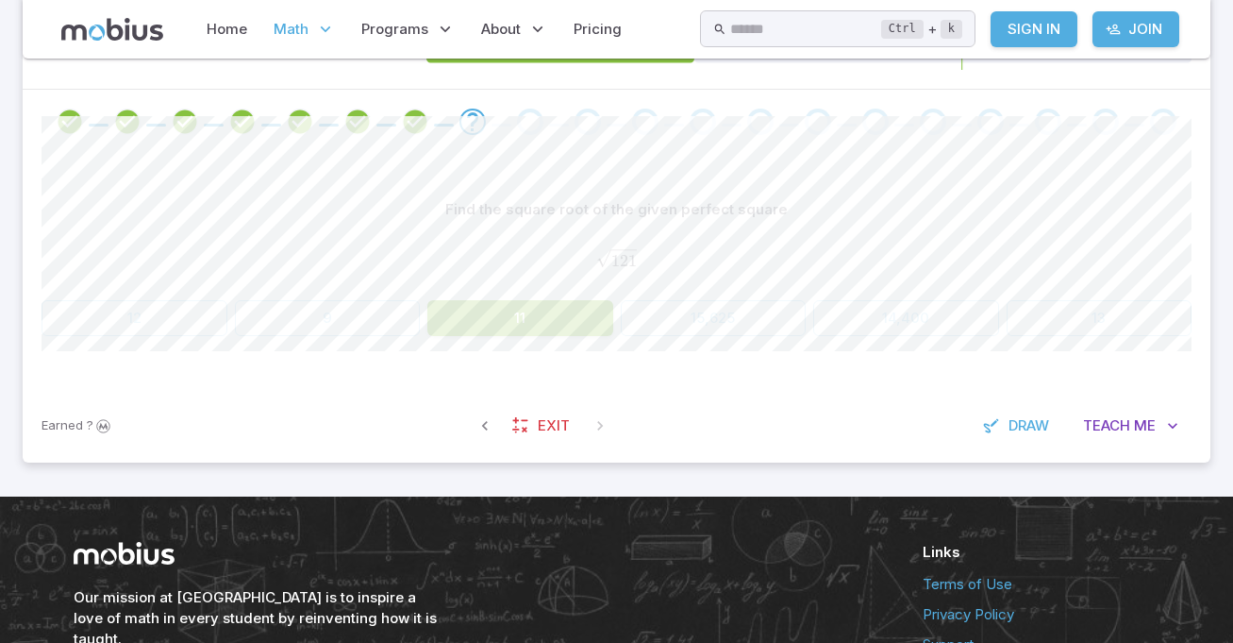
click at [554, 325] on button "11" at bounding box center [520, 318] width 186 height 36
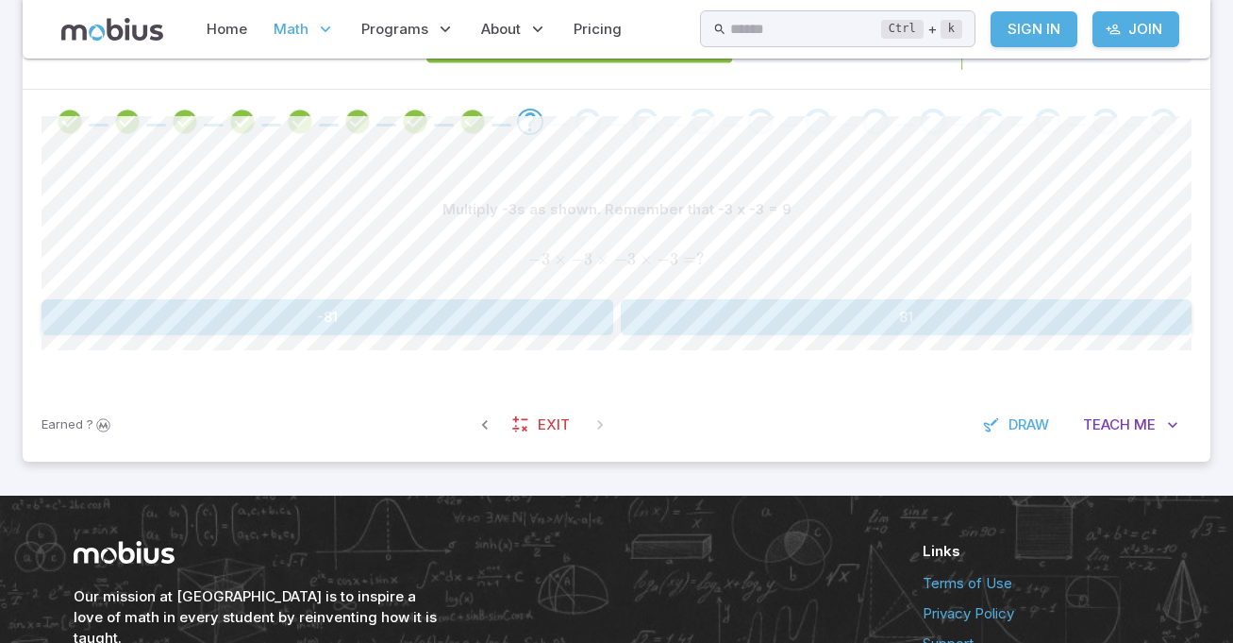
click at [560, 313] on button "-81" at bounding box center [328, 317] width 572 height 36
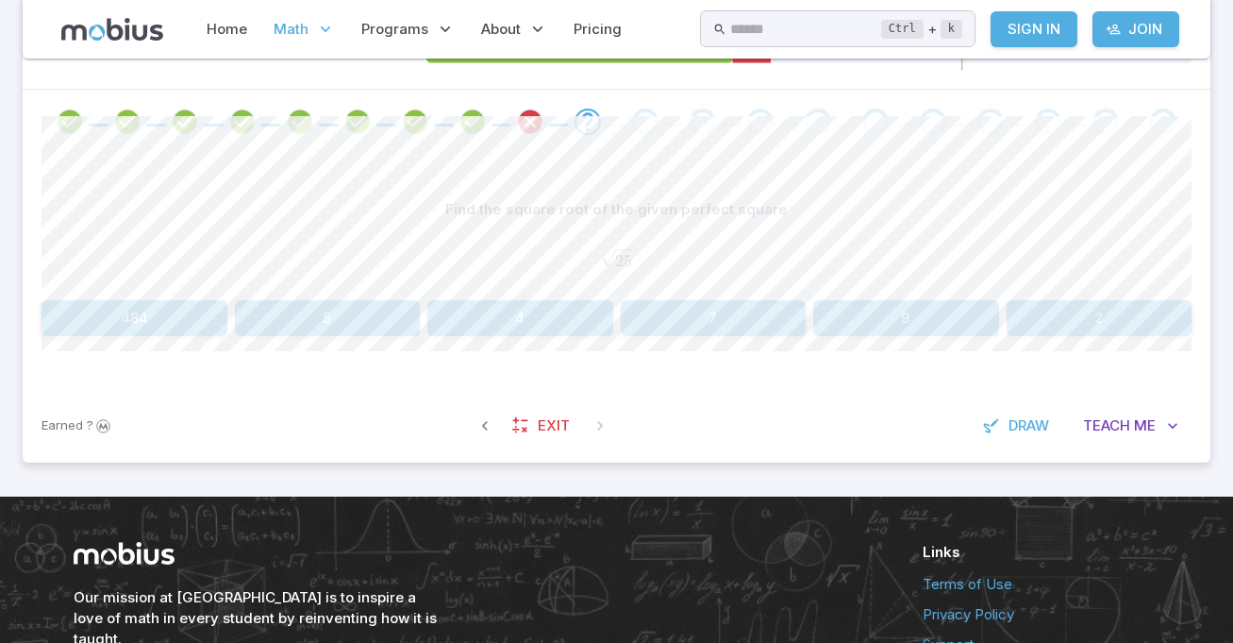
click at [354, 308] on button "5" at bounding box center [328, 318] width 186 height 36
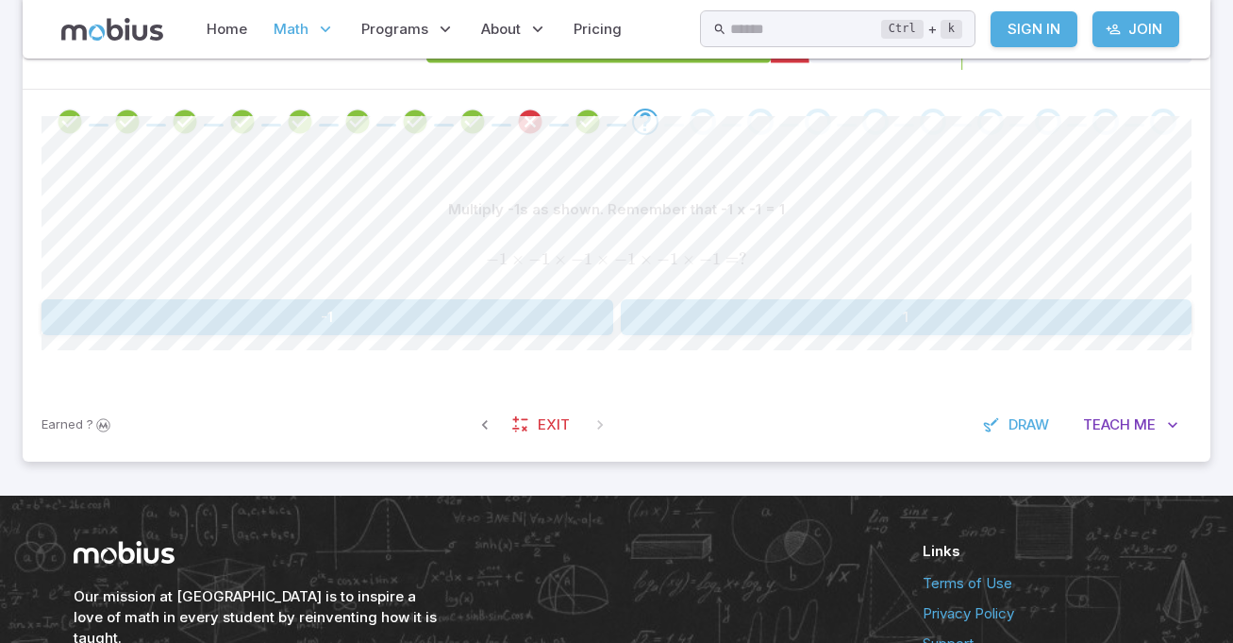
click at [729, 370] on div "Multiply -1s as shown. Remember that -1 x -1 = 1 − 1 × − 1 × − 1 × − 1 × − 1 × …" at bounding box center [617, 271] width 1150 height 234
click at [704, 304] on button "1" at bounding box center [907, 317] width 572 height 36
click at [75, 317] on button "36" at bounding box center [135, 317] width 186 height 36
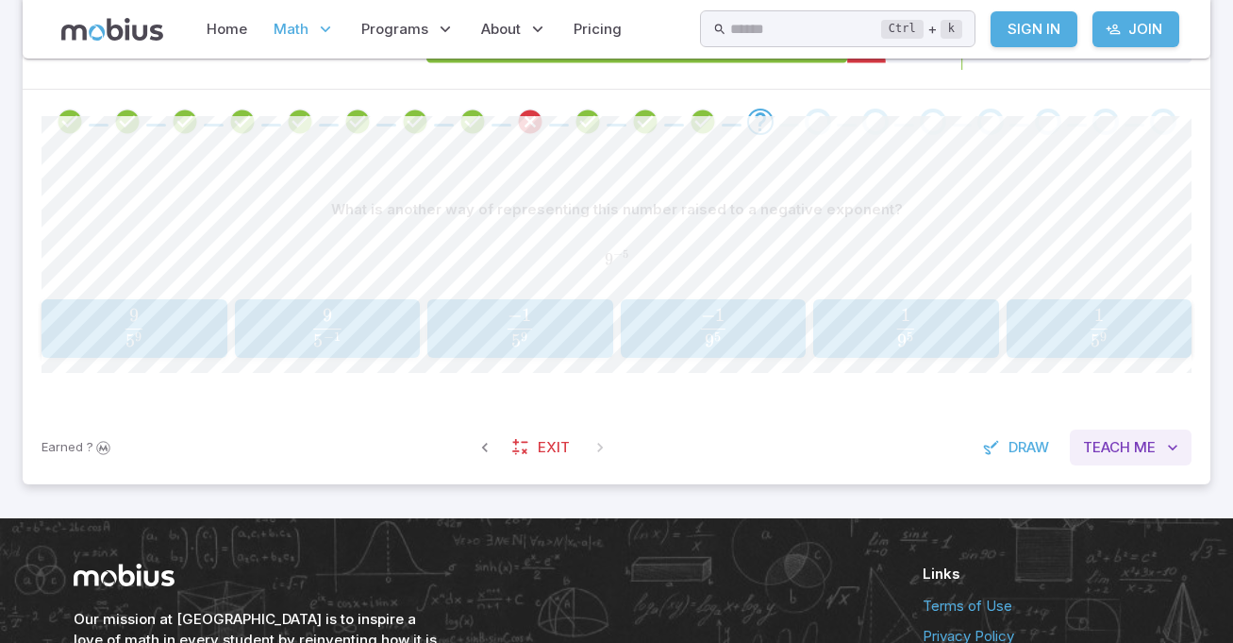
click at [1110, 455] on span "Teach" at bounding box center [1106, 447] width 47 height 21
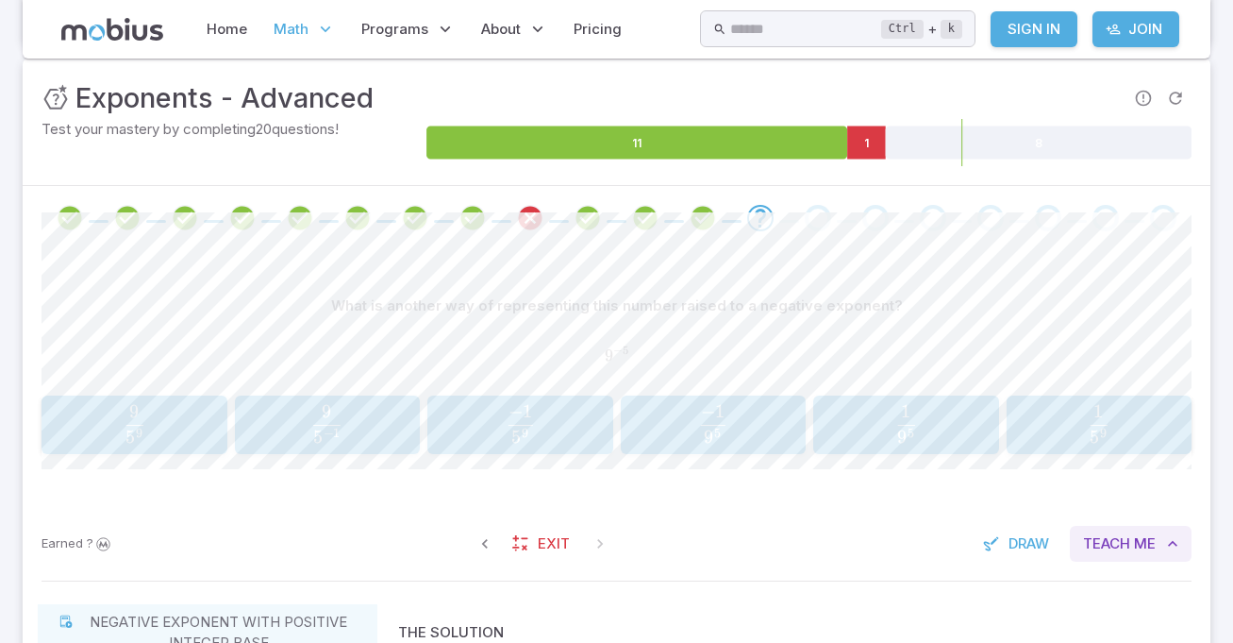
scroll to position [269, 0]
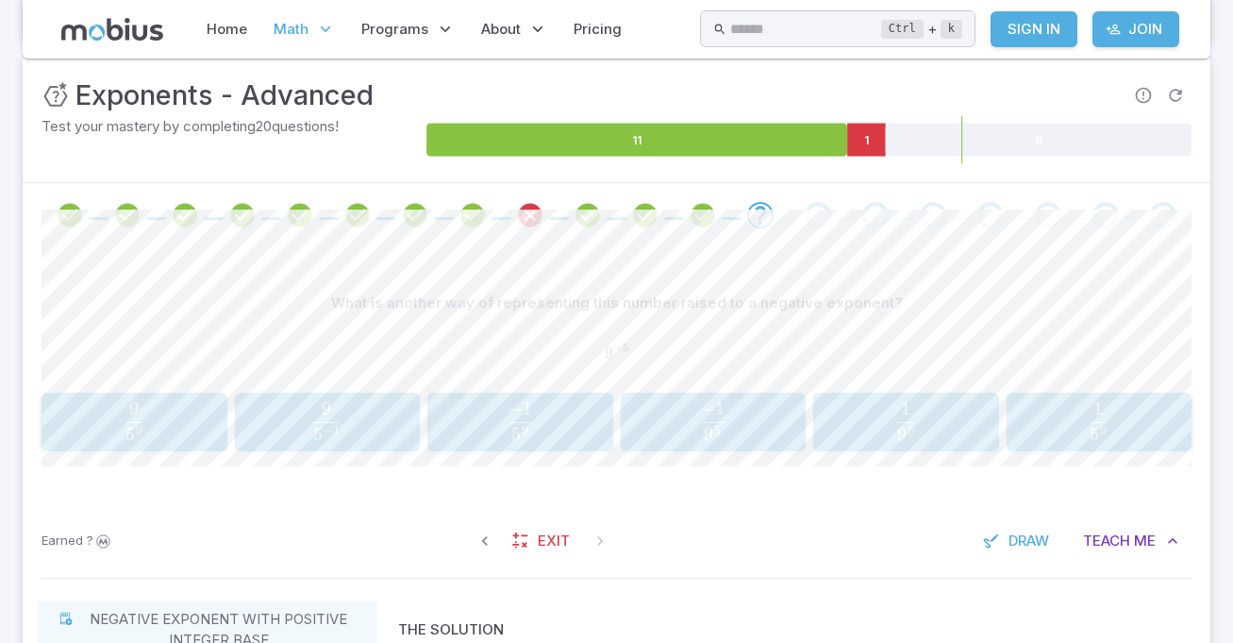
click at [949, 416] on span "9 5 1 ​" at bounding box center [906, 421] width 159 height 38
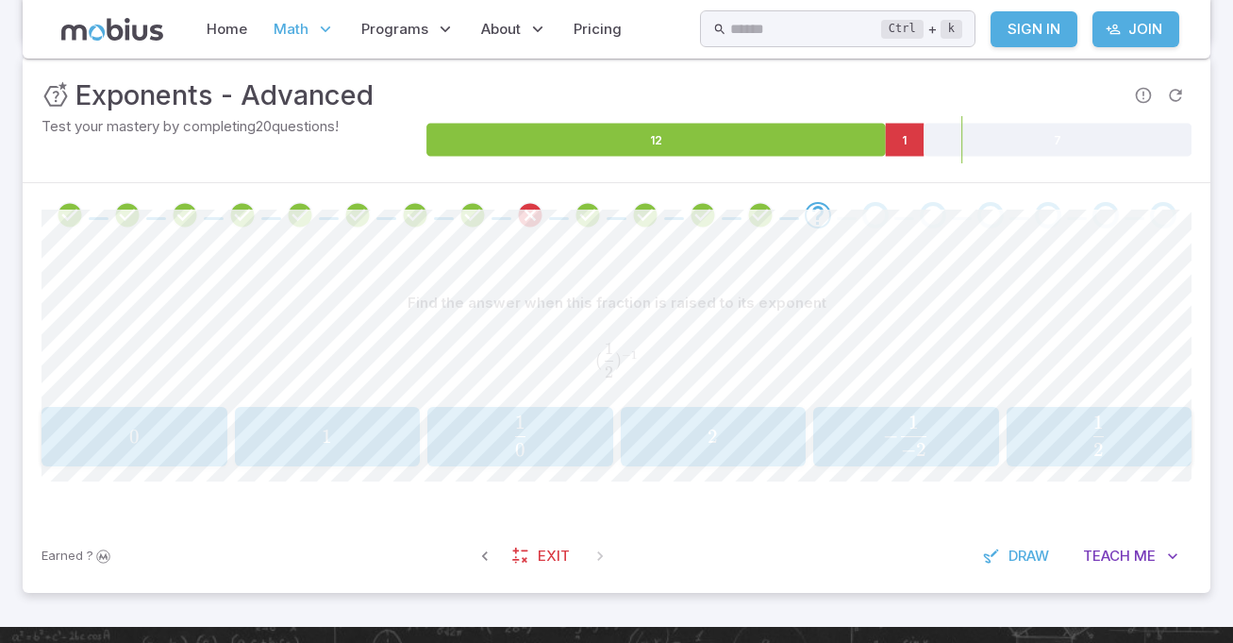
click at [1158, 591] on div "Earned ? Exit Draw Teach Me" at bounding box center [617, 556] width 1188 height 74
click at [1158, 558] on button "Teach Me" at bounding box center [1131, 556] width 122 height 36
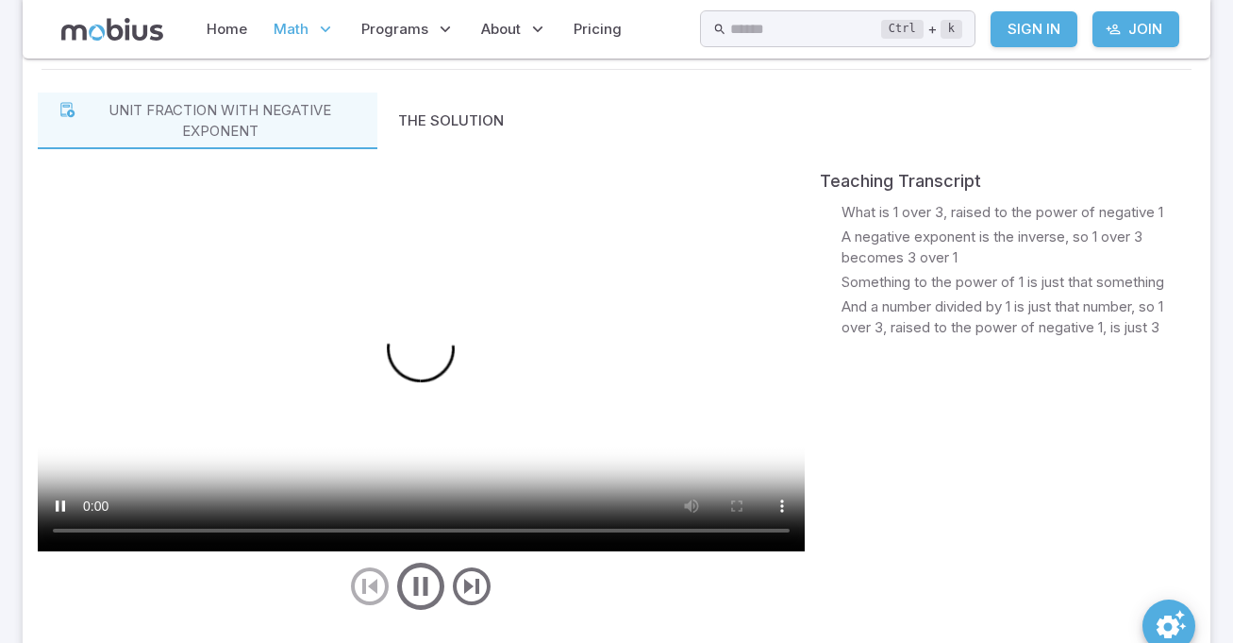
scroll to position [801, 0]
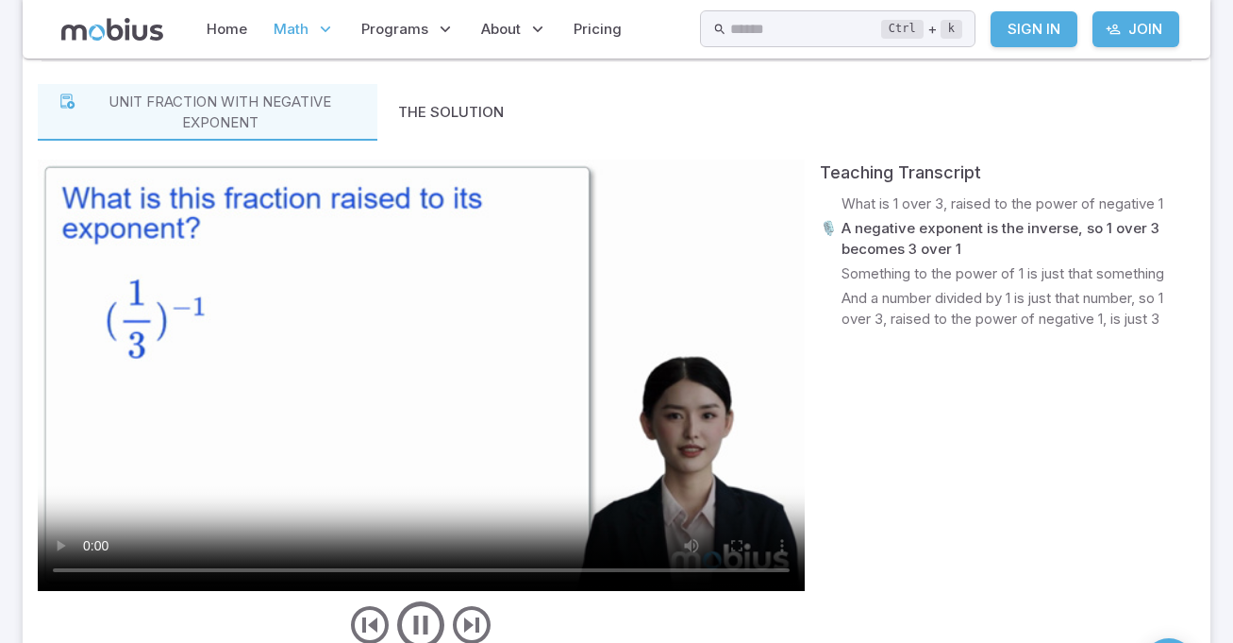
click at [1070, 6] on button "Teach Me" at bounding box center [1131, 24] width 122 height 36
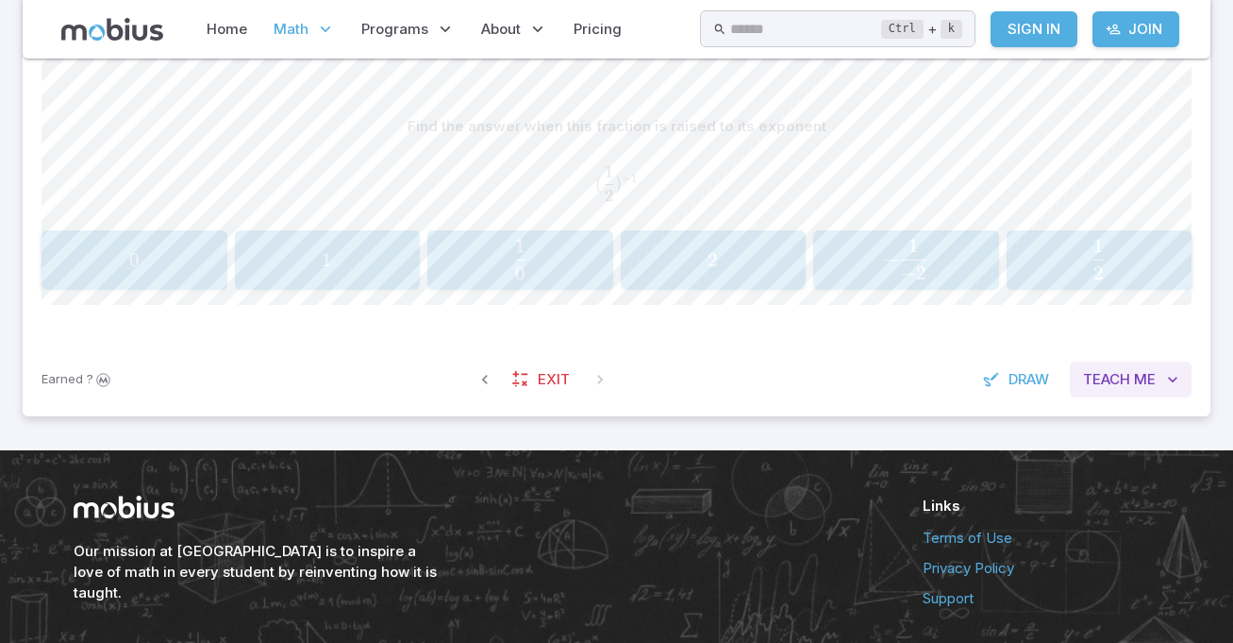
scroll to position [515, 0]
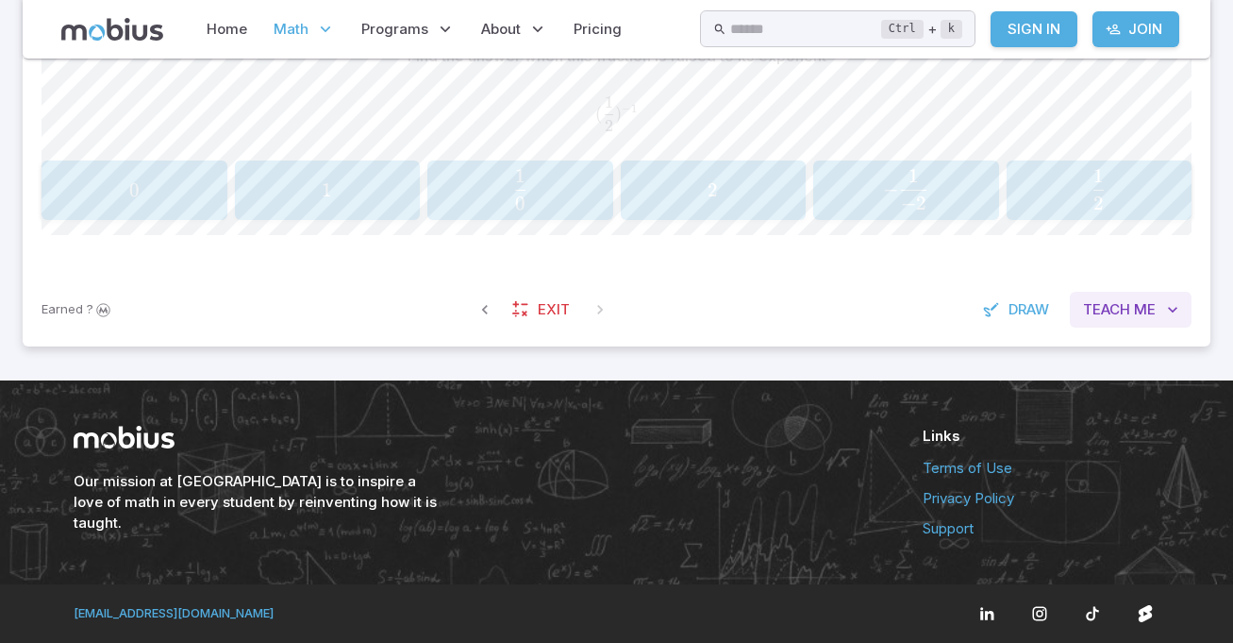
click at [1143, 314] on span "Me" at bounding box center [1145, 309] width 22 height 21
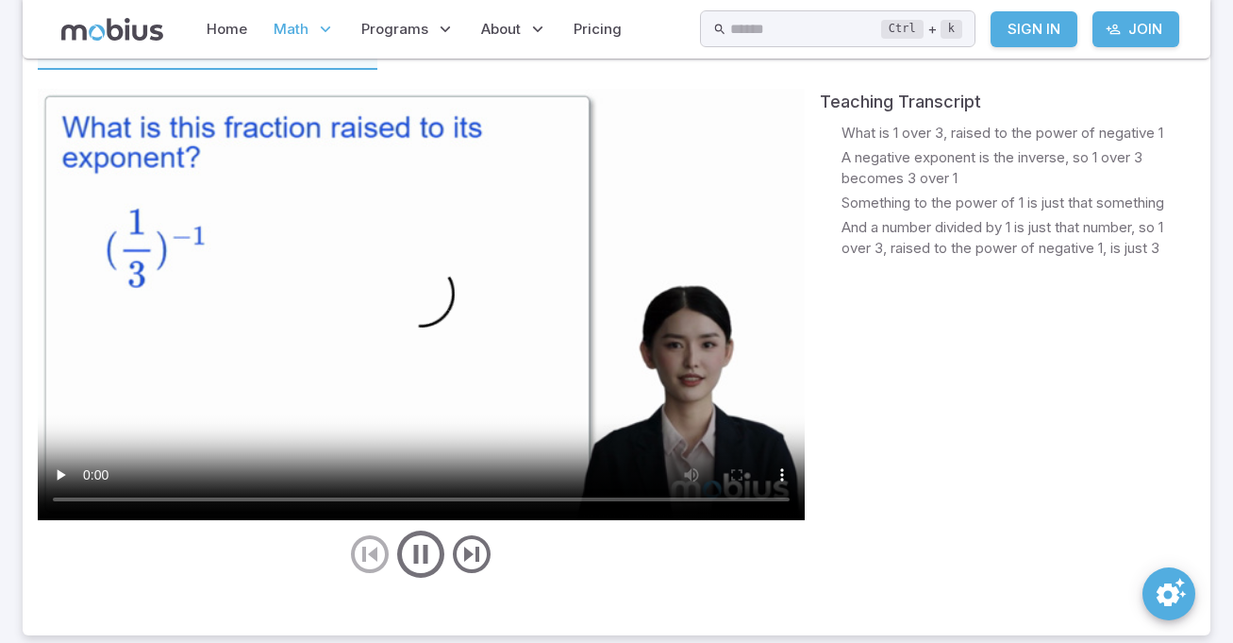
scroll to position [869, 0]
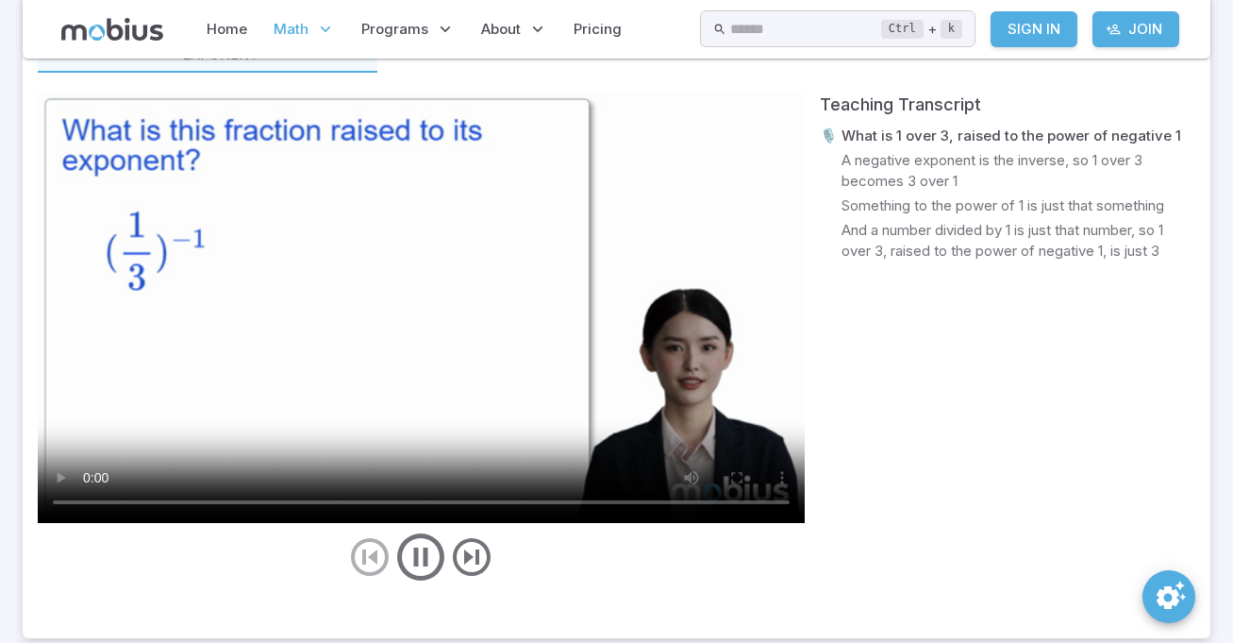
click at [677, 318] on video at bounding box center [421, 307] width 767 height 431
click at [735, 403] on video at bounding box center [421, 307] width 767 height 431
click at [500, 377] on video at bounding box center [421, 307] width 767 height 431
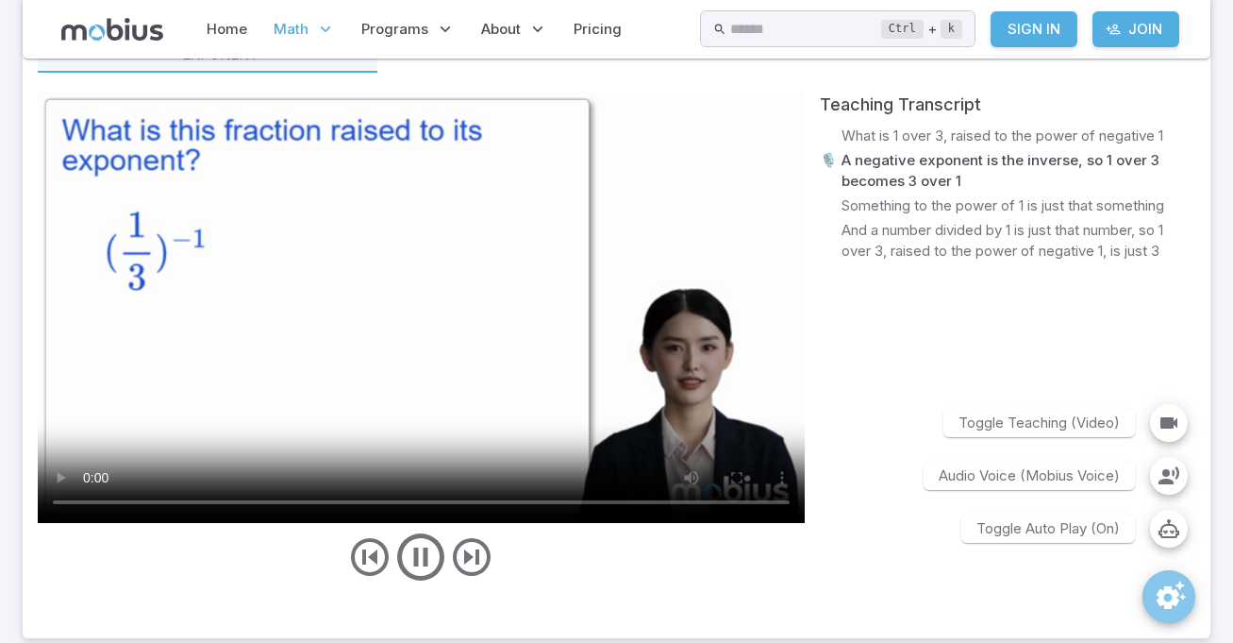
click at [1148, 603] on button "SpeedDial teaching preferences" at bounding box center [1169, 596] width 53 height 53
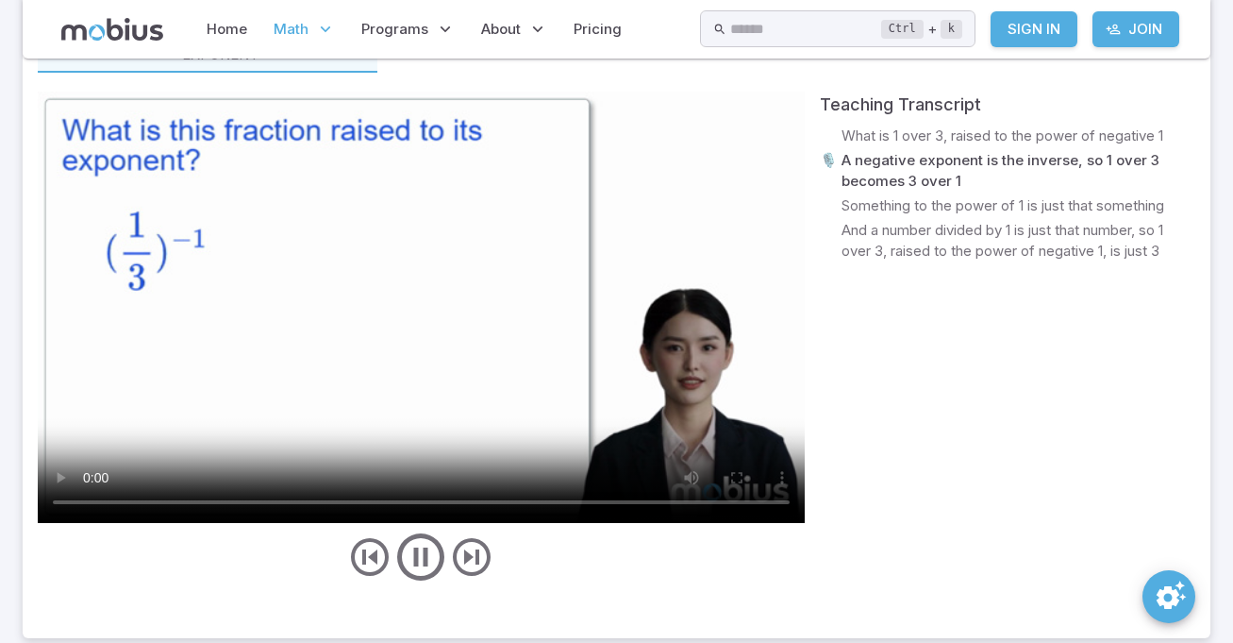
click at [1148, 603] on button "SpeedDial teaching preferences" at bounding box center [1169, 596] width 53 height 53
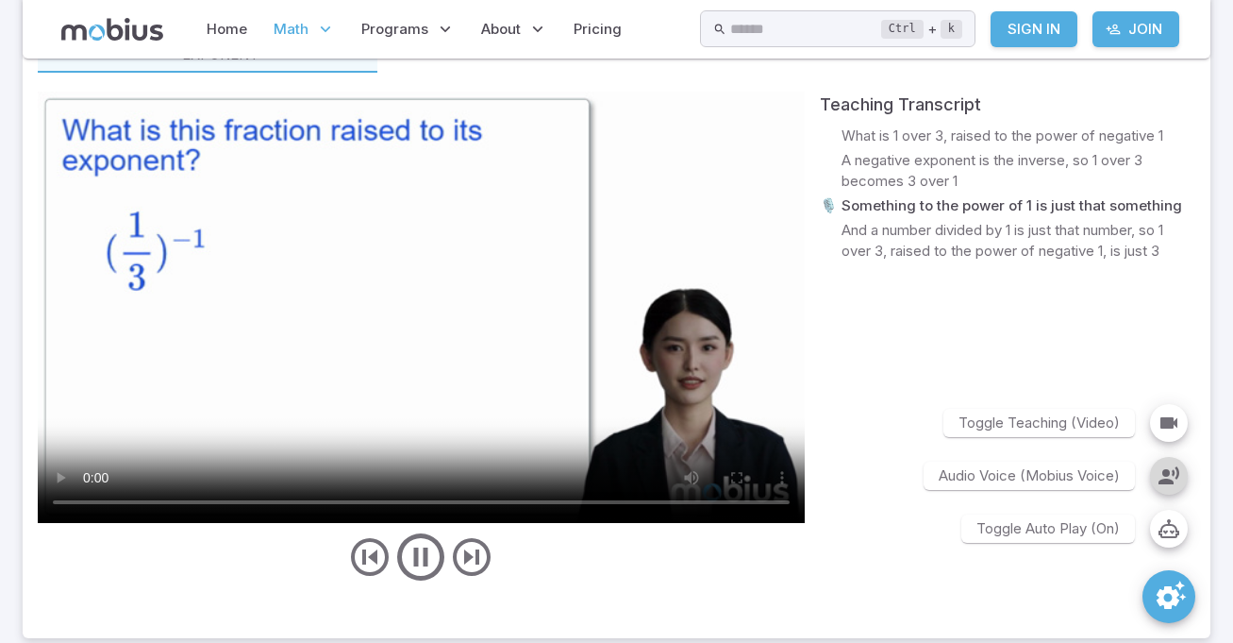
click at [1162, 484] on icon "button" at bounding box center [1169, 475] width 23 height 23
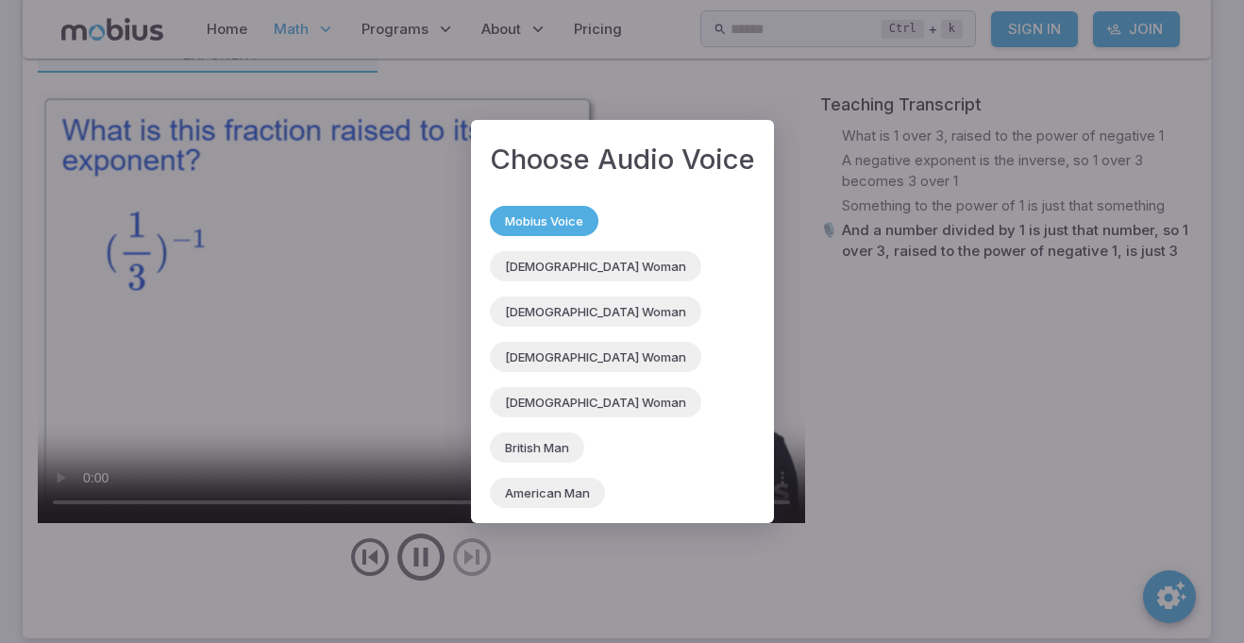
click at [898, 320] on div "Choose Audio Voice Mobius Voice [DEMOGRAPHIC_DATA] Woman [DEMOGRAPHIC_DATA] Wom…" at bounding box center [622, 321] width 1244 height 643
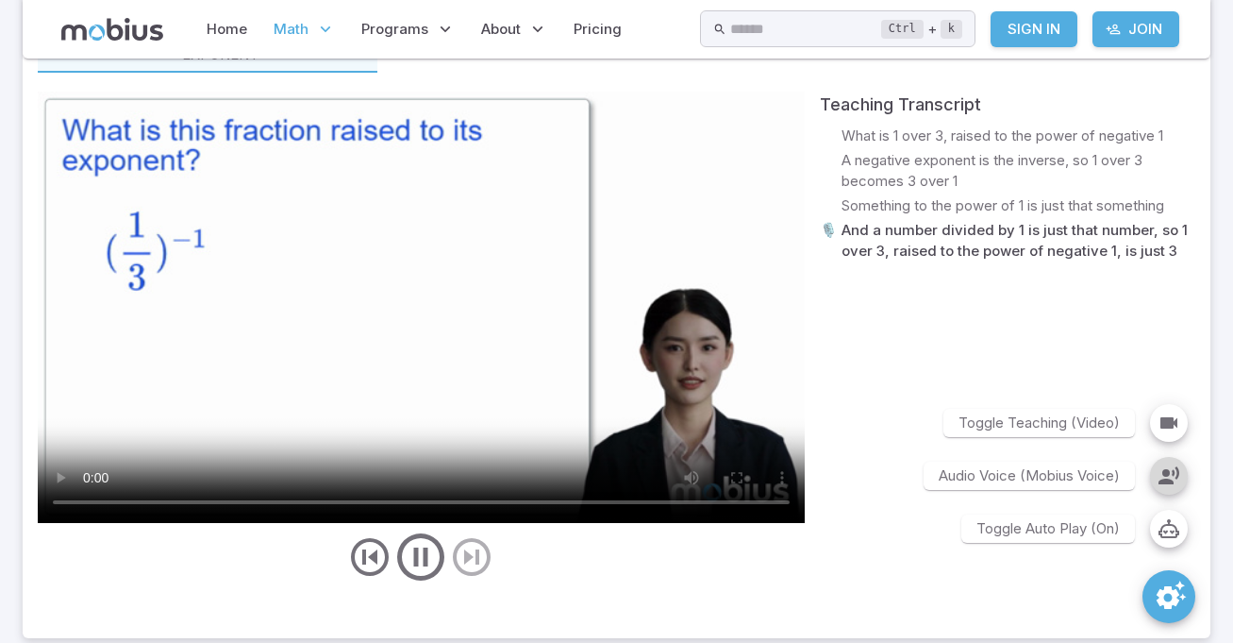
click at [1172, 482] on icon "button" at bounding box center [1169, 475] width 23 height 23
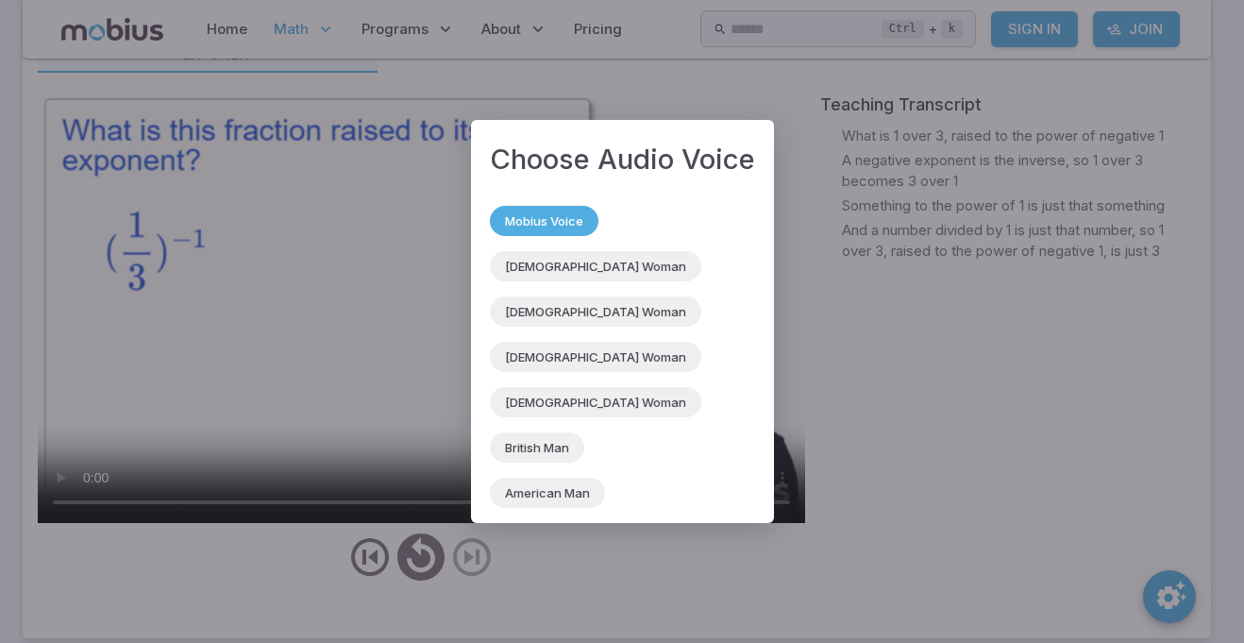
click at [589, 312] on span "[DEMOGRAPHIC_DATA] Woman" at bounding box center [595, 311] width 211 height 19
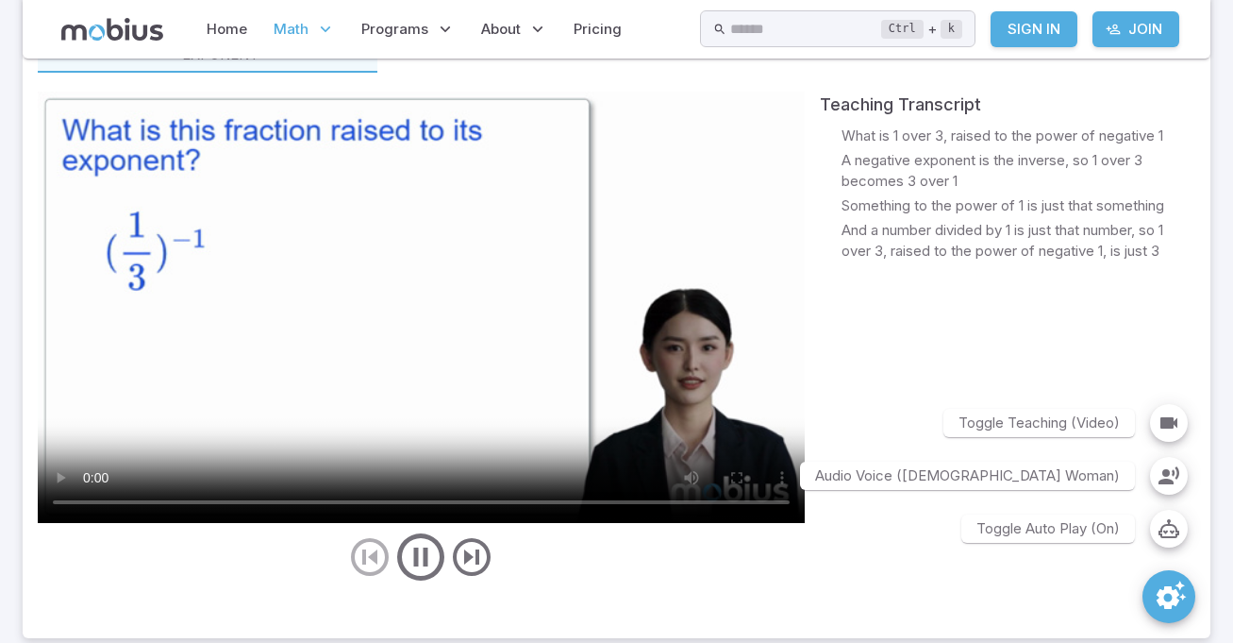
click at [1158, 592] on icon "SpeedDial teaching preferences" at bounding box center [1171, 595] width 34 height 34
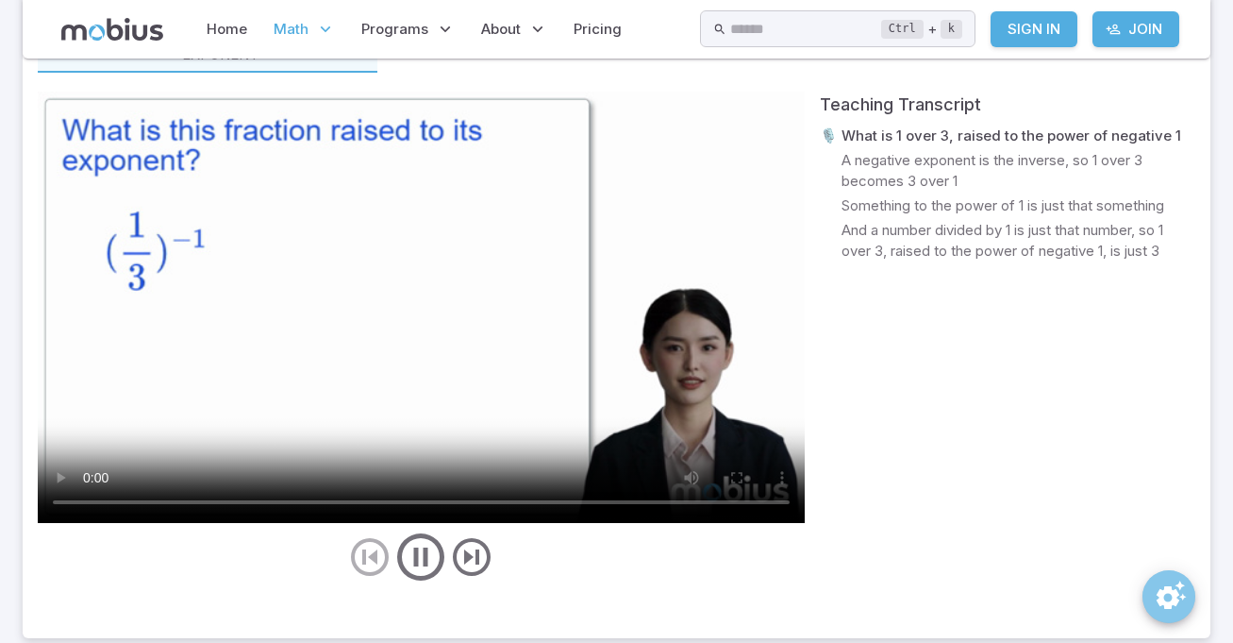
click at [1158, 593] on icon "SpeedDial teaching preferences" at bounding box center [1171, 595] width 34 height 34
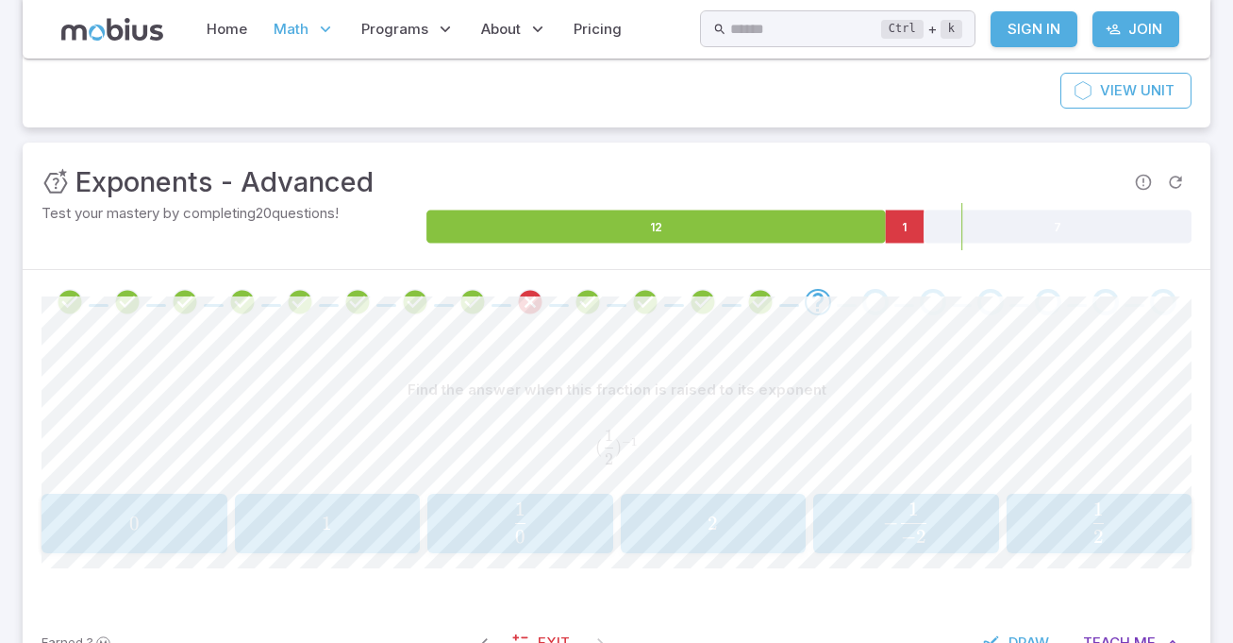
scroll to position [181, 0]
click at [712, 533] on span "2" at bounding box center [713, 524] width 10 height 24
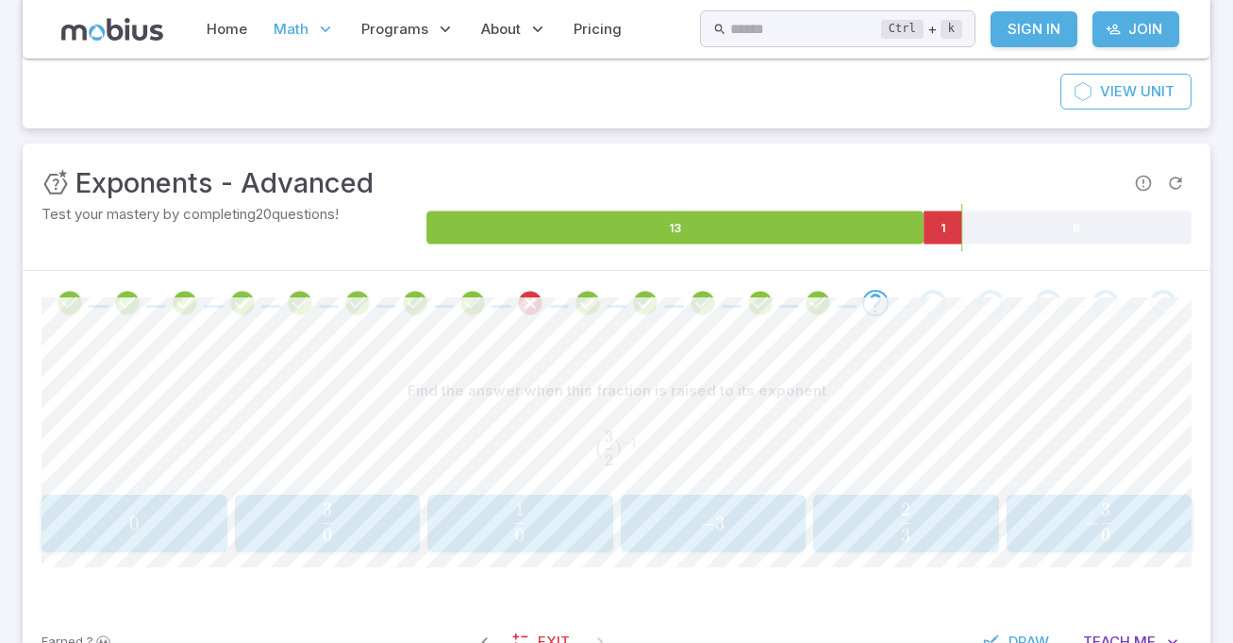
click at [932, 547] on button "2 3 \frac{2}{3} 3 2 ​" at bounding box center [906, 524] width 186 height 59
click at [366, 508] on div "2 2 2" at bounding box center [328, 524] width 174 height 45
click at [678, 512] on span "5" at bounding box center [714, 524] width 174 height 24
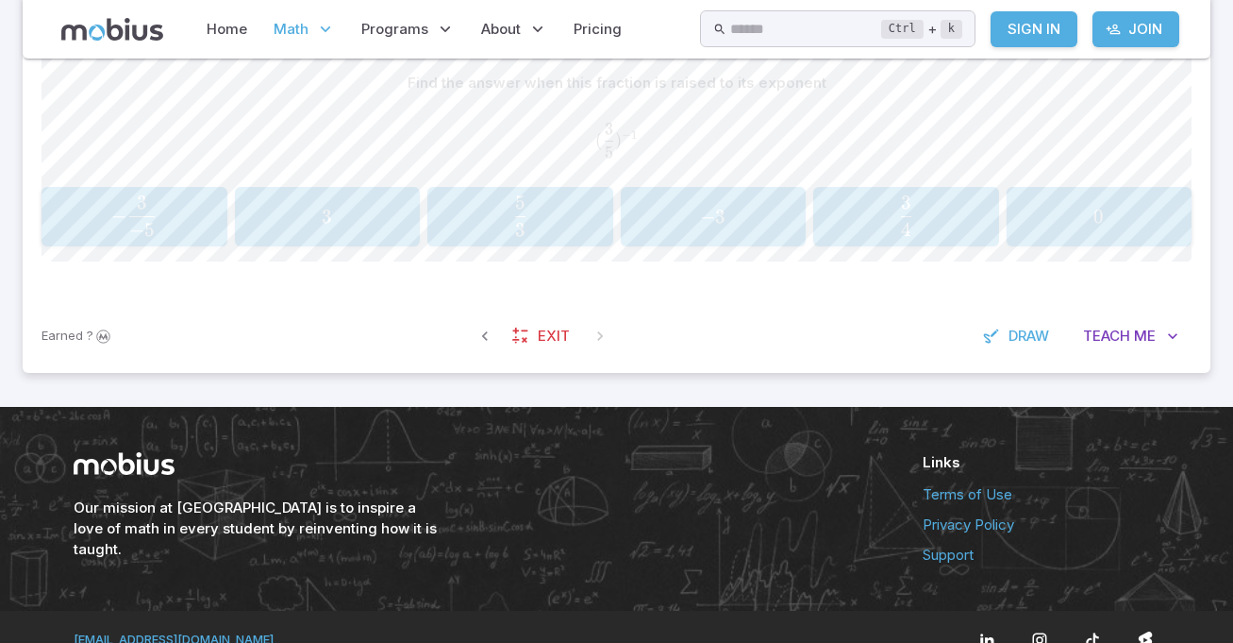
scroll to position [515, 0]
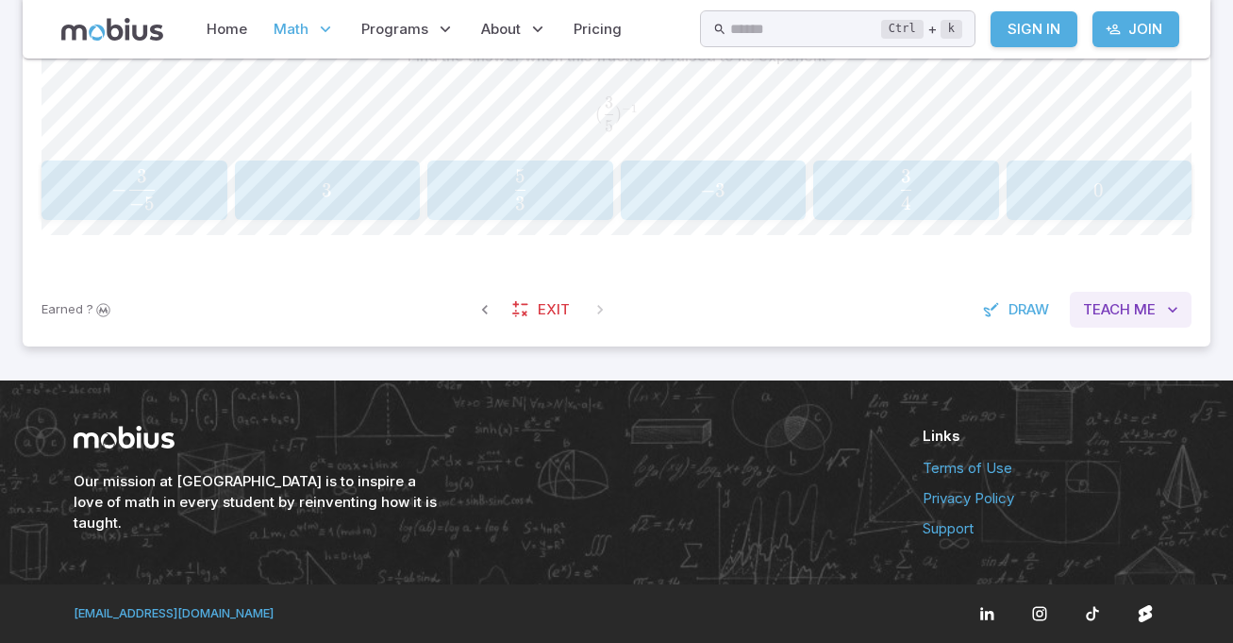
click at [1145, 324] on button "Teach Me" at bounding box center [1131, 310] width 122 height 36
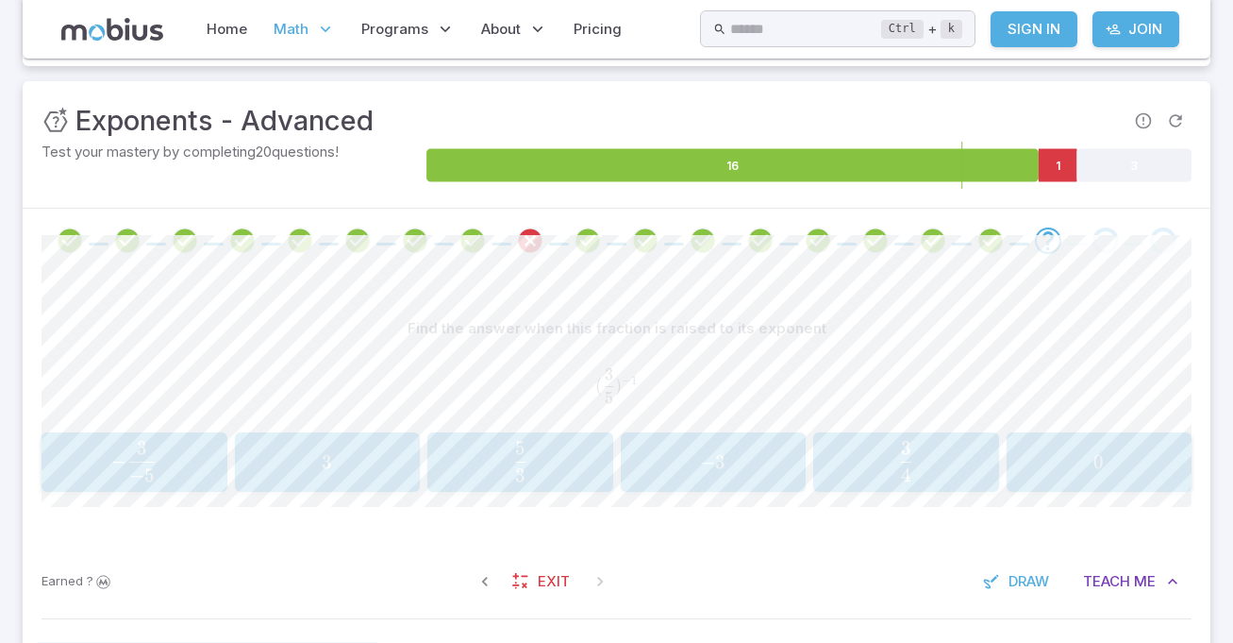
scroll to position [249, 0]
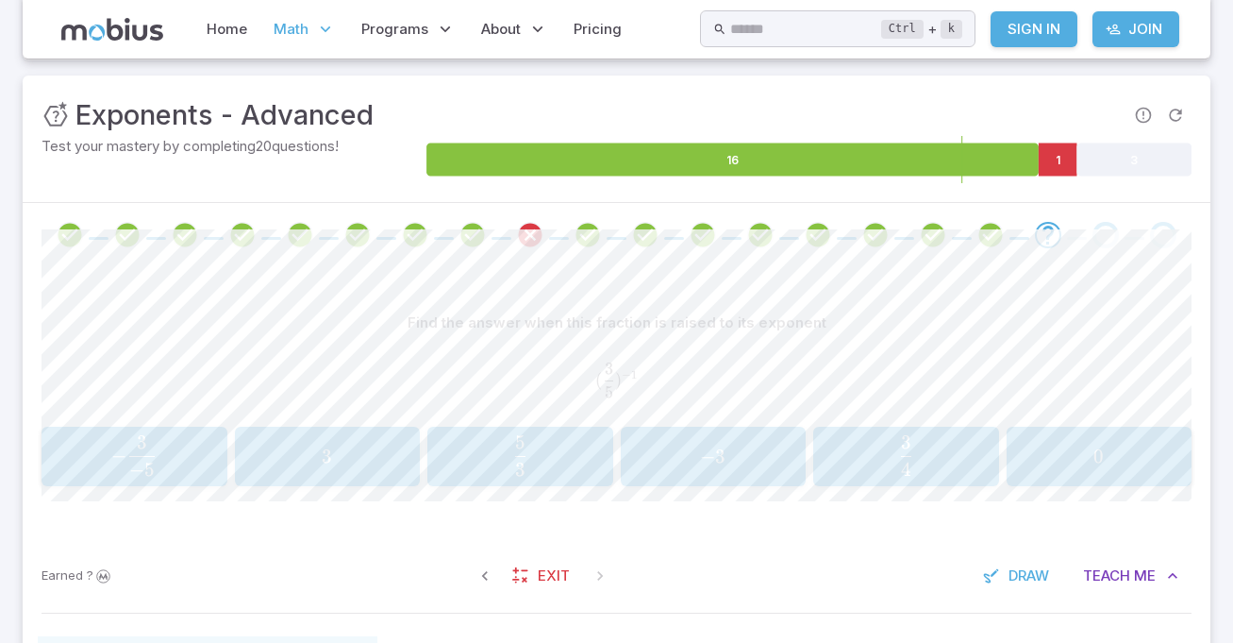
click at [515, 453] on span "5" at bounding box center [520, 442] width 10 height 24
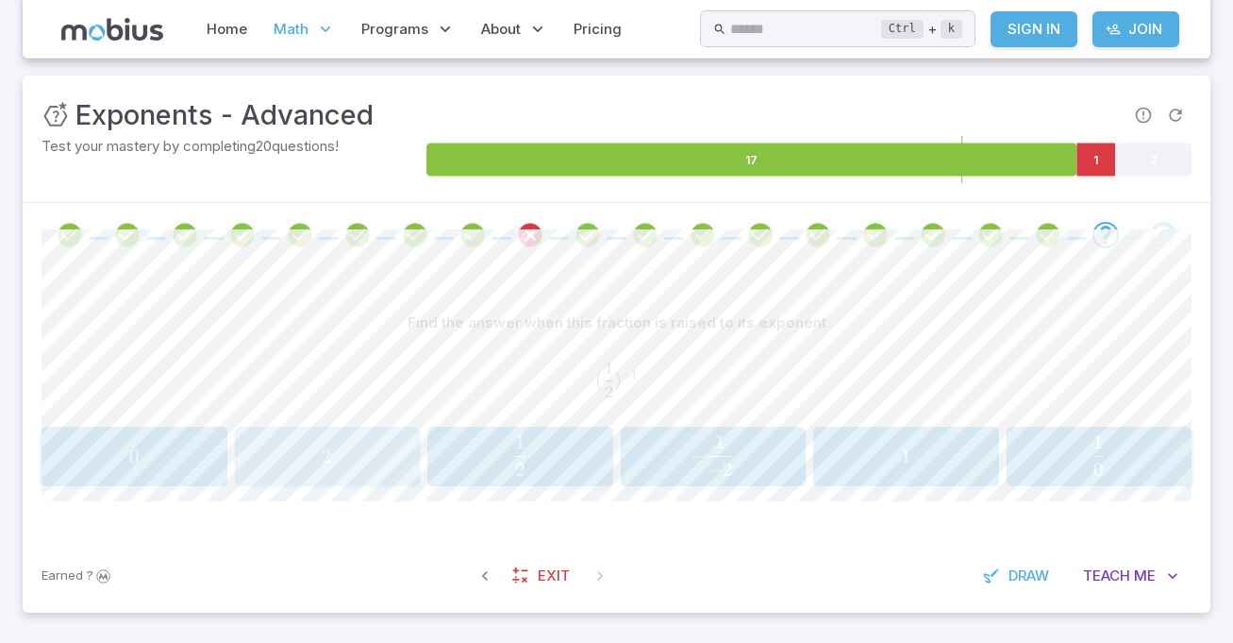
click at [325, 475] on div "2 2 2" at bounding box center [328, 456] width 174 height 45
click at [104, 452] on span "2 3 ​" at bounding box center [134, 454] width 160 height 38
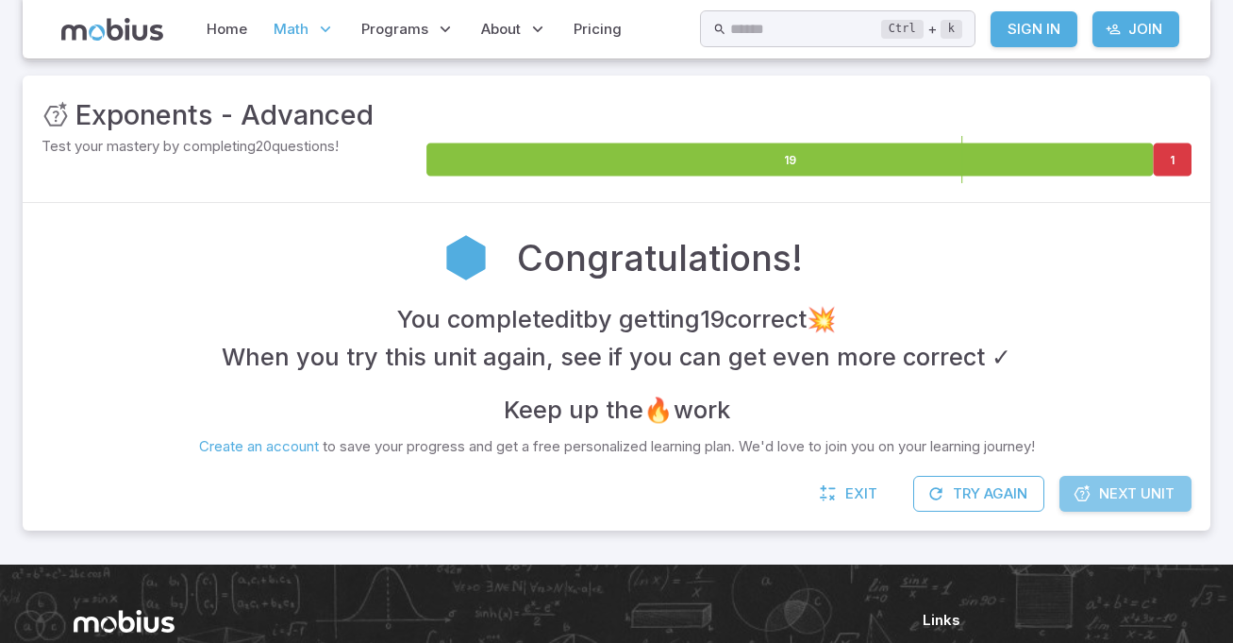
click at [1135, 495] on span "Next Unit" at bounding box center [1136, 493] width 75 height 21
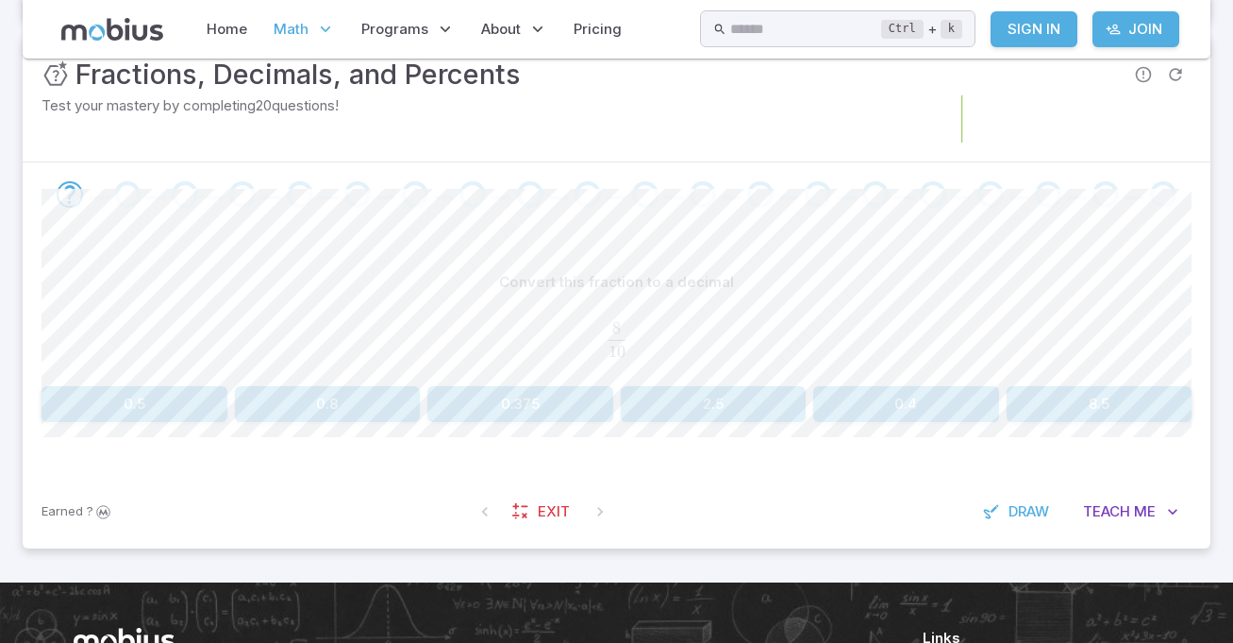
scroll to position [291, 0]
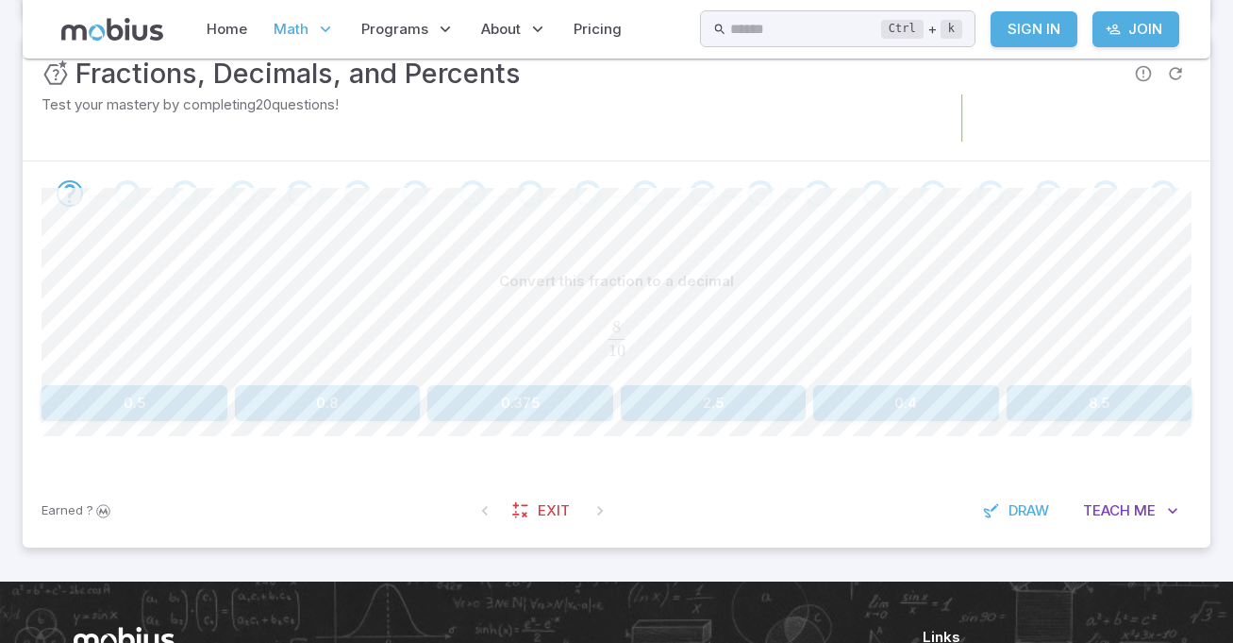
click at [364, 414] on button "0.8" at bounding box center [328, 403] width 186 height 36
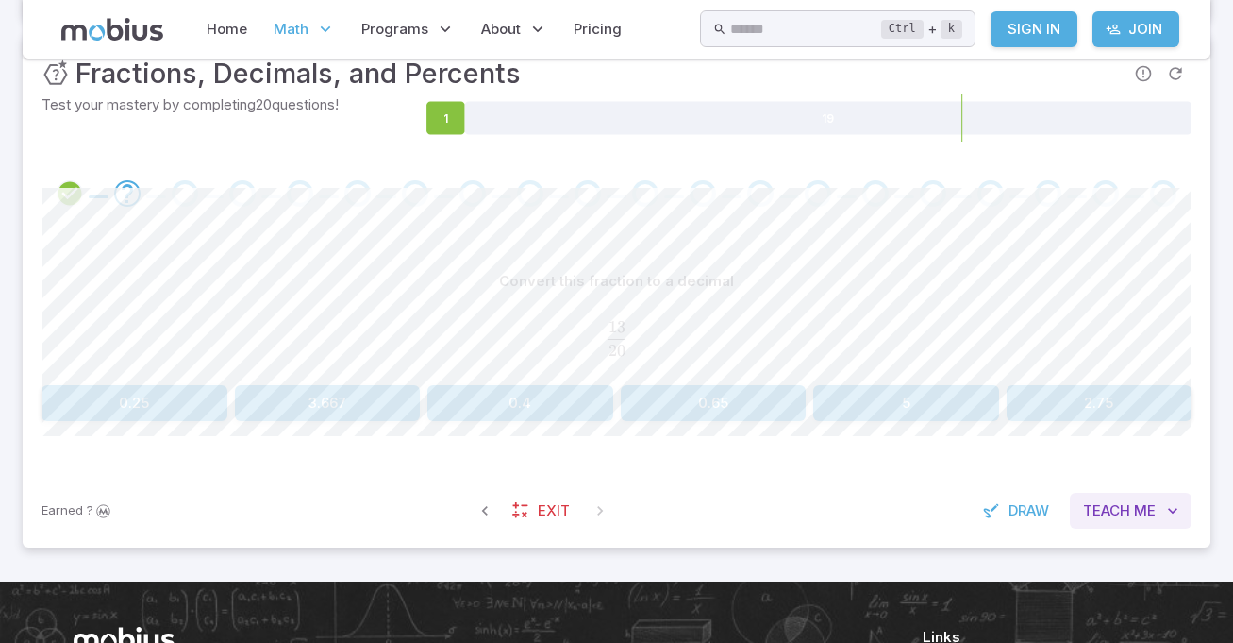
click at [1151, 524] on button "Teach Me" at bounding box center [1131, 511] width 122 height 36
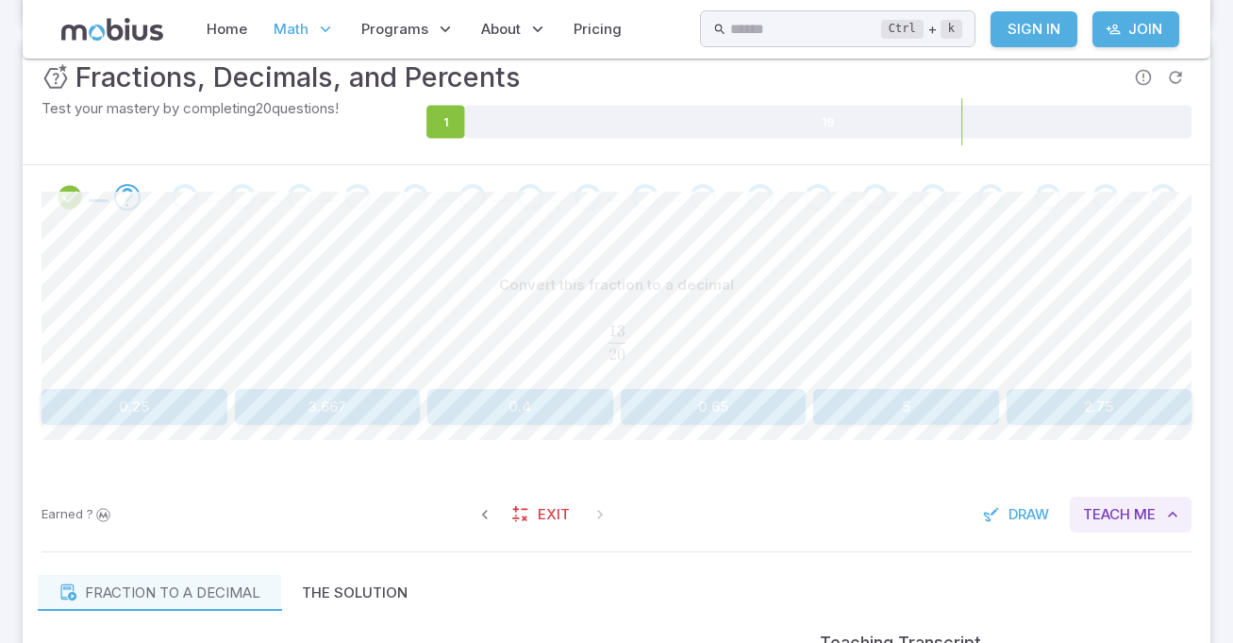
scroll to position [316, 0]
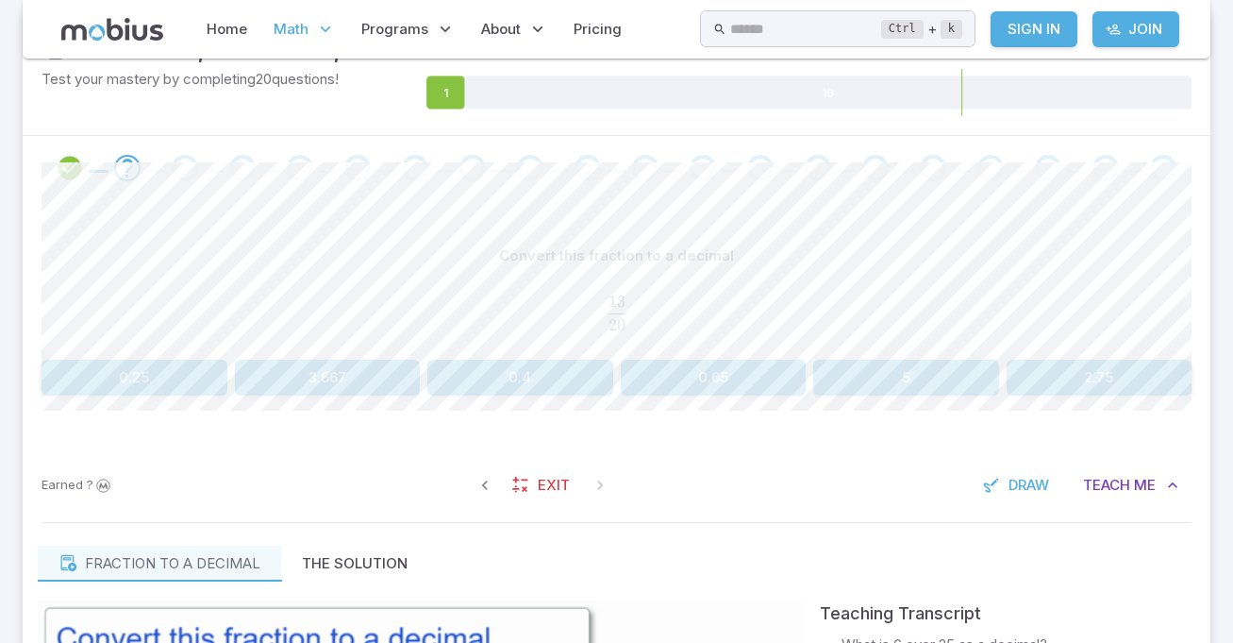
click at [750, 379] on button "0.65" at bounding box center [714, 378] width 186 height 36
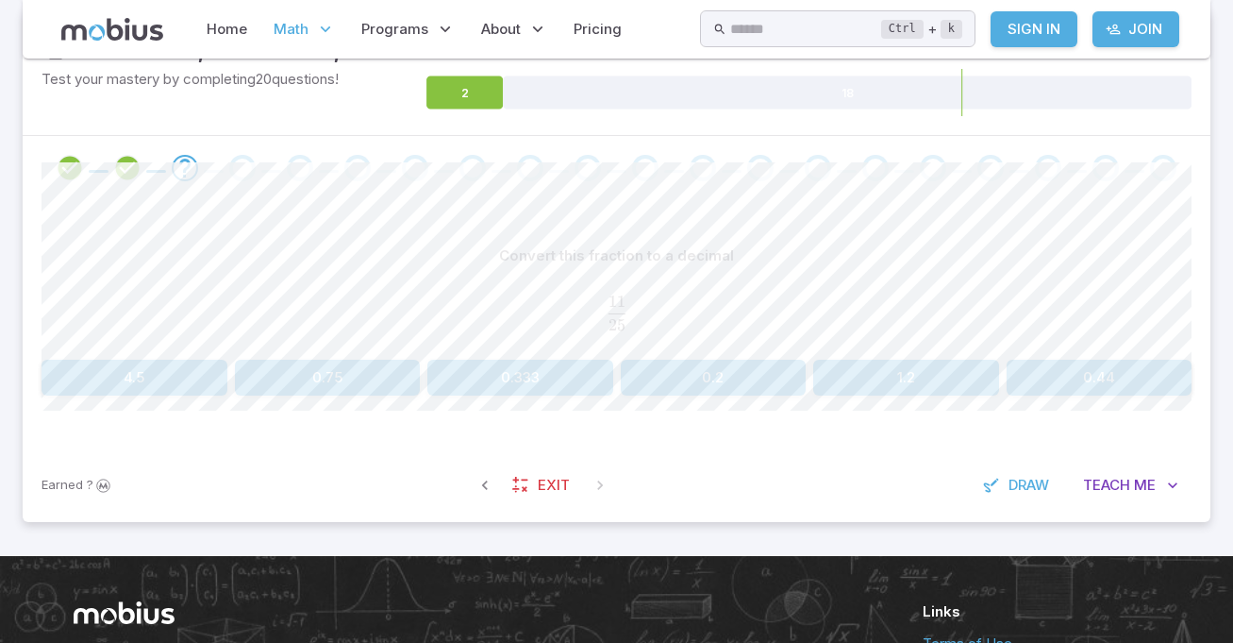
click at [549, 381] on button "0.333" at bounding box center [520, 378] width 186 height 36
click at [299, 39] on span "Math" at bounding box center [291, 29] width 35 height 21
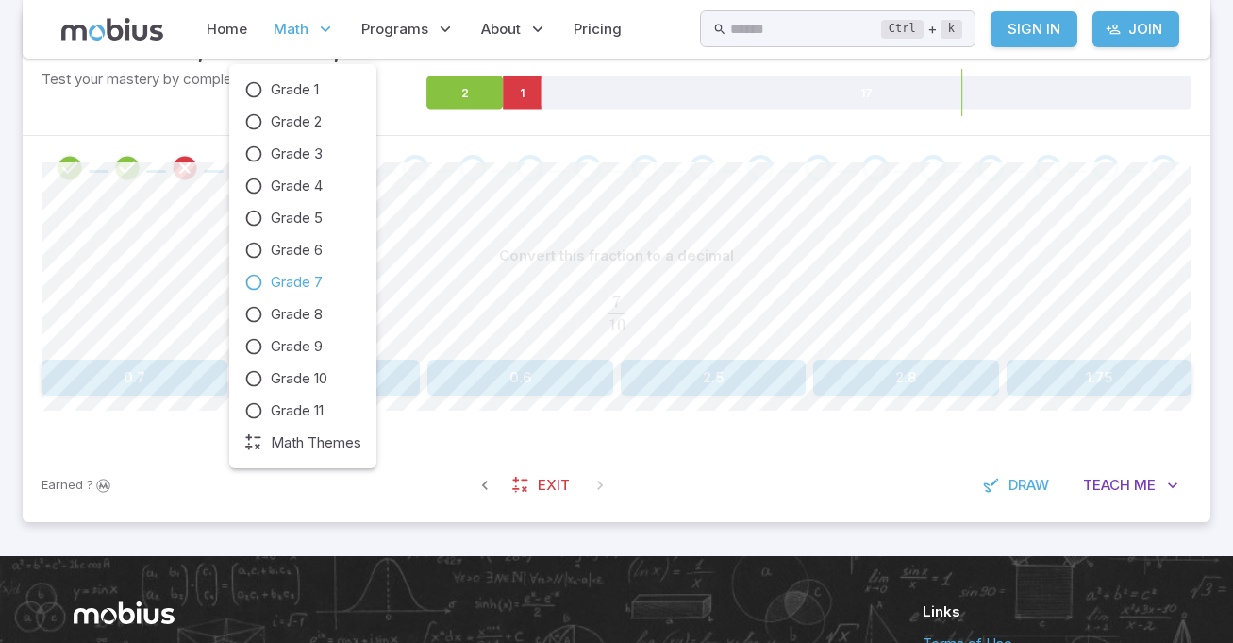
click at [348, 287] on link "Grade 7" at bounding box center [302, 282] width 117 height 21
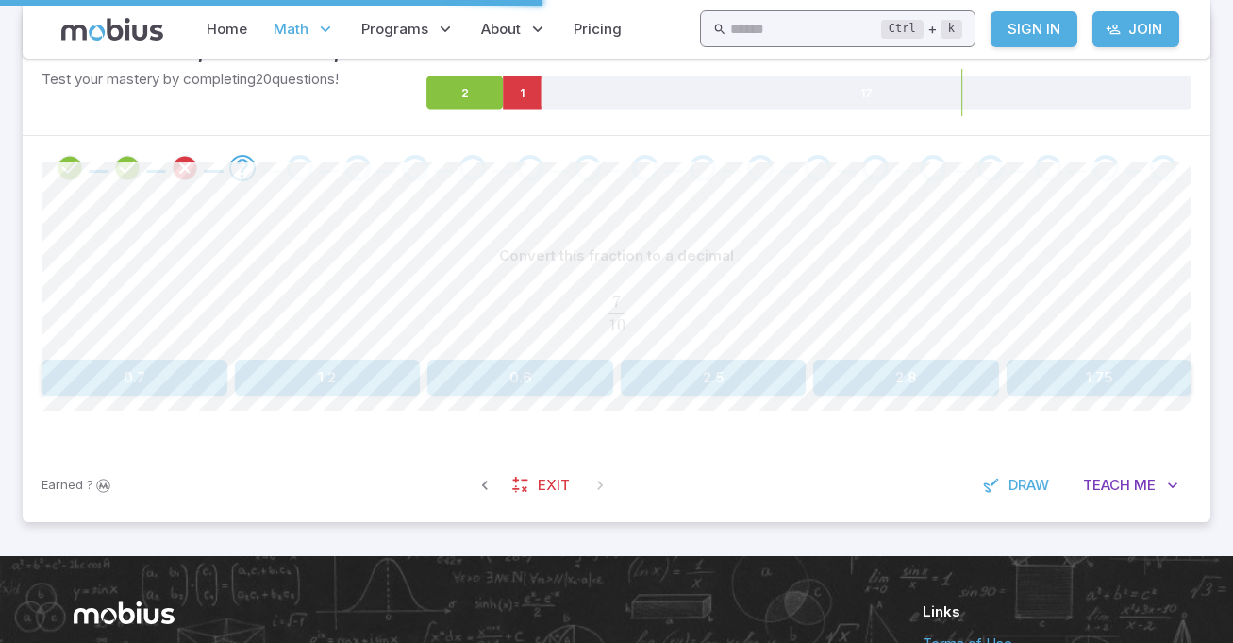
click at [796, 21] on input "text" at bounding box center [805, 28] width 151 height 37
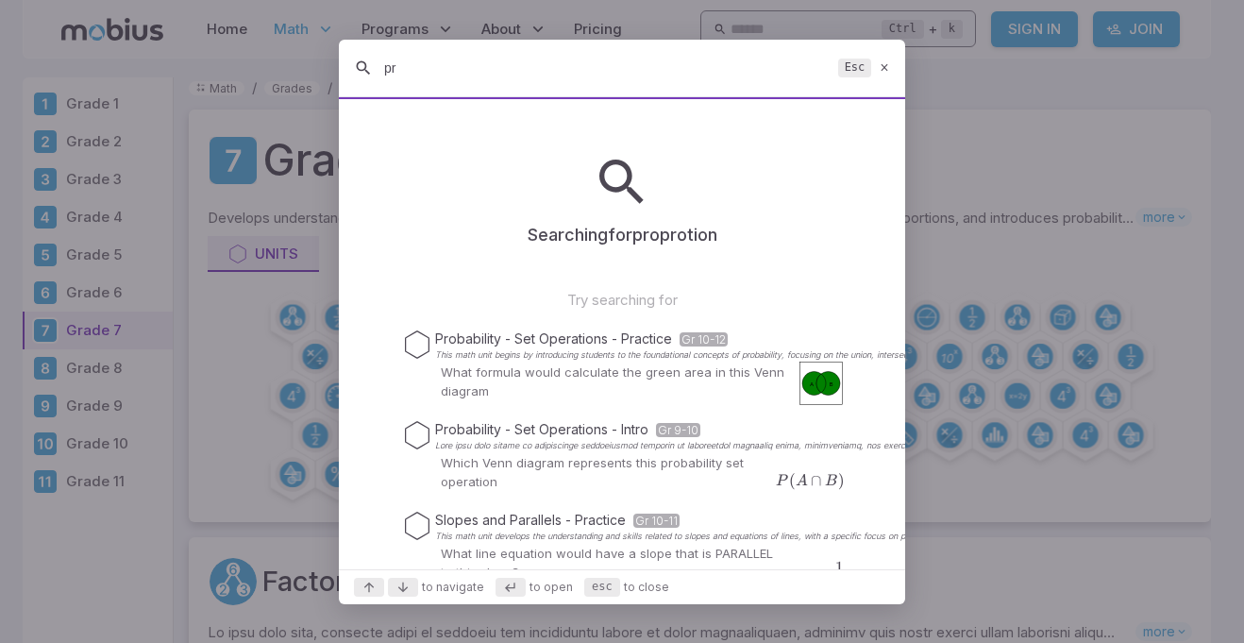
type input "p"
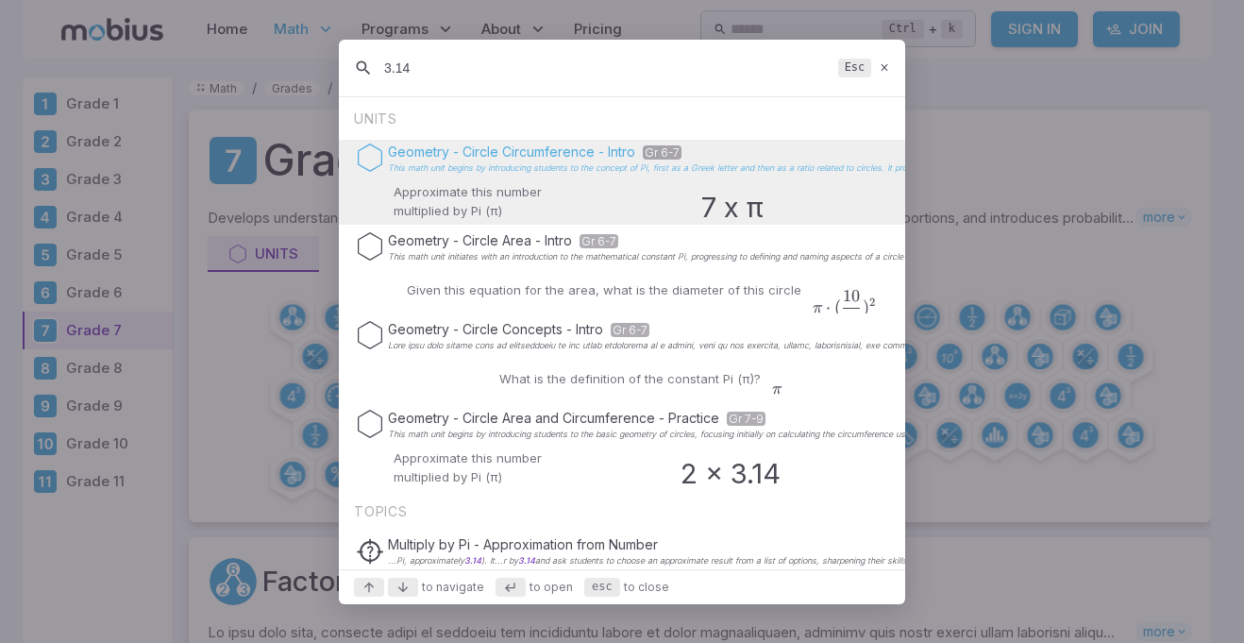
type input "3.14"
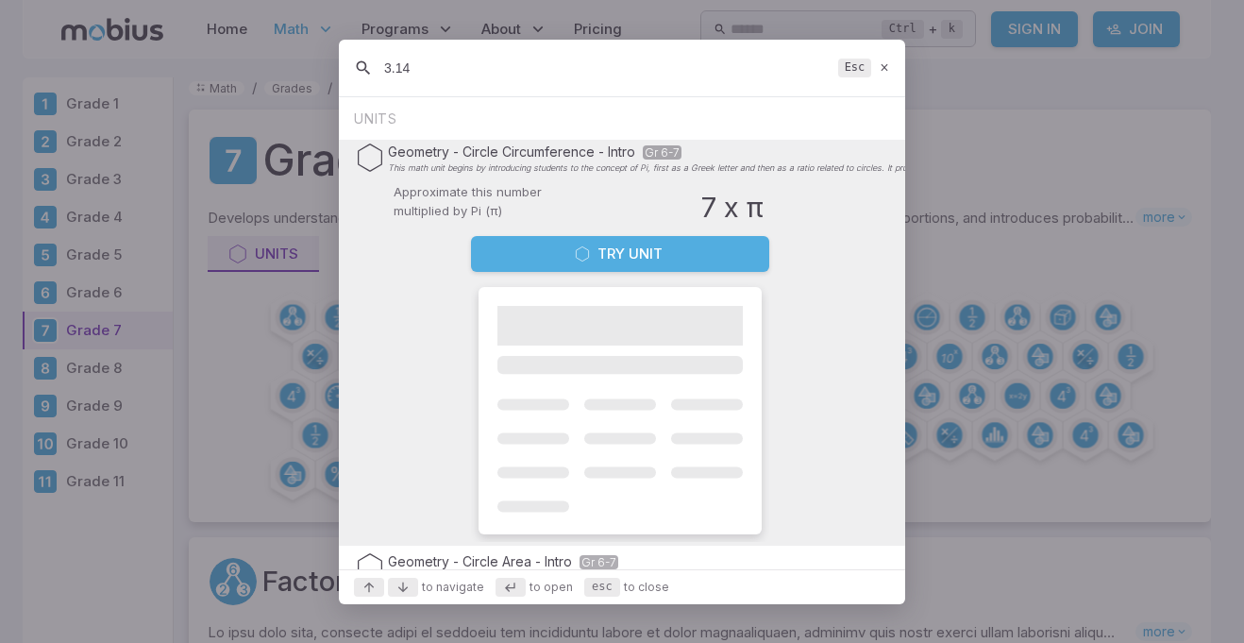
click at [575, 246] on icon "Suggestions" at bounding box center [582, 253] width 15 height 15
click at [612, 266] on link "Math Contests" at bounding box center [548, 254] width 192 height 36
